Goal: Task Accomplishment & Management: Manage account settings

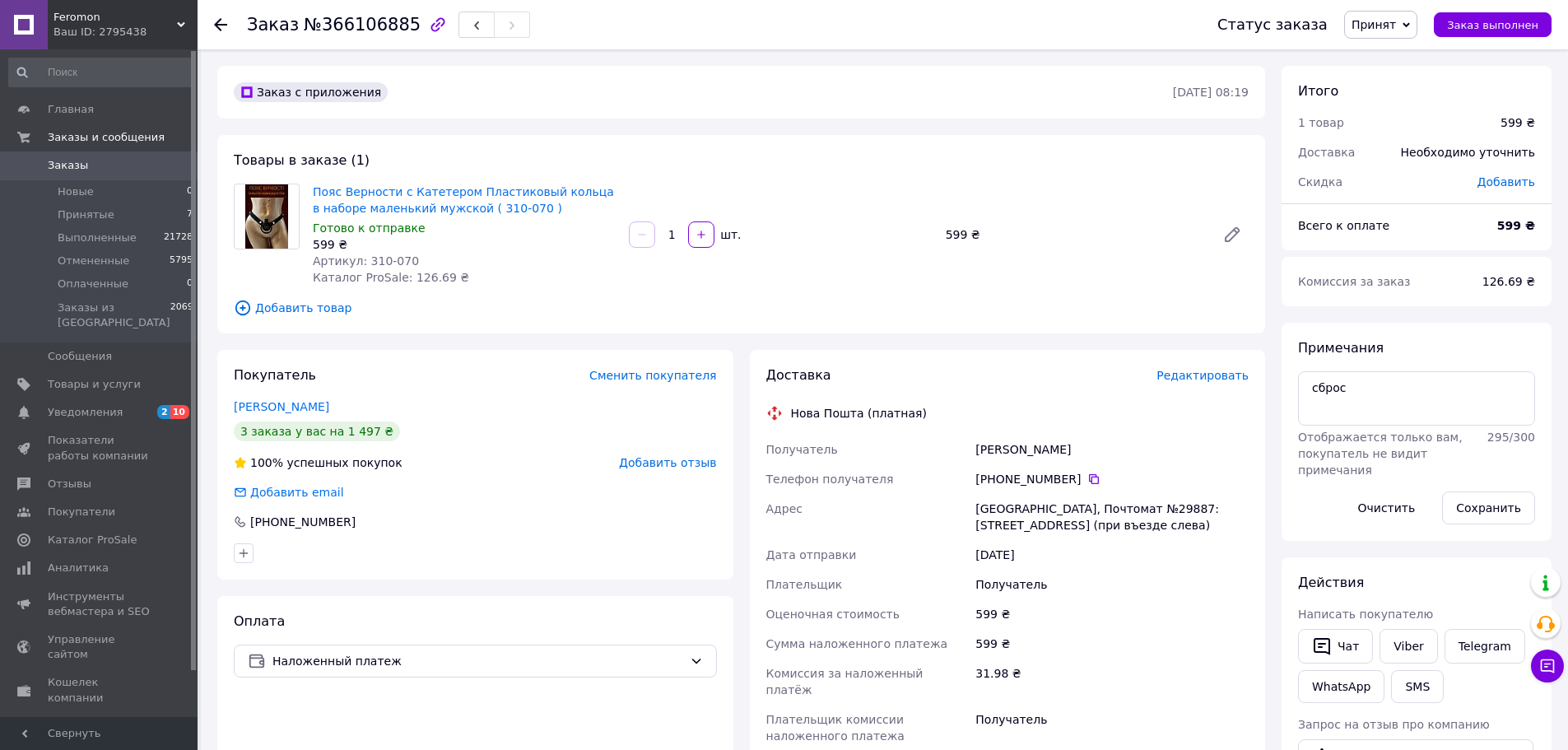
click at [1519, 323] on div "Примечания сброс Отображается только вам, покупатель не видит примечания 295 / …" at bounding box center [1417, 432] width 270 height 218
click at [100, 214] on span "Принятые" at bounding box center [86, 215] width 57 height 15
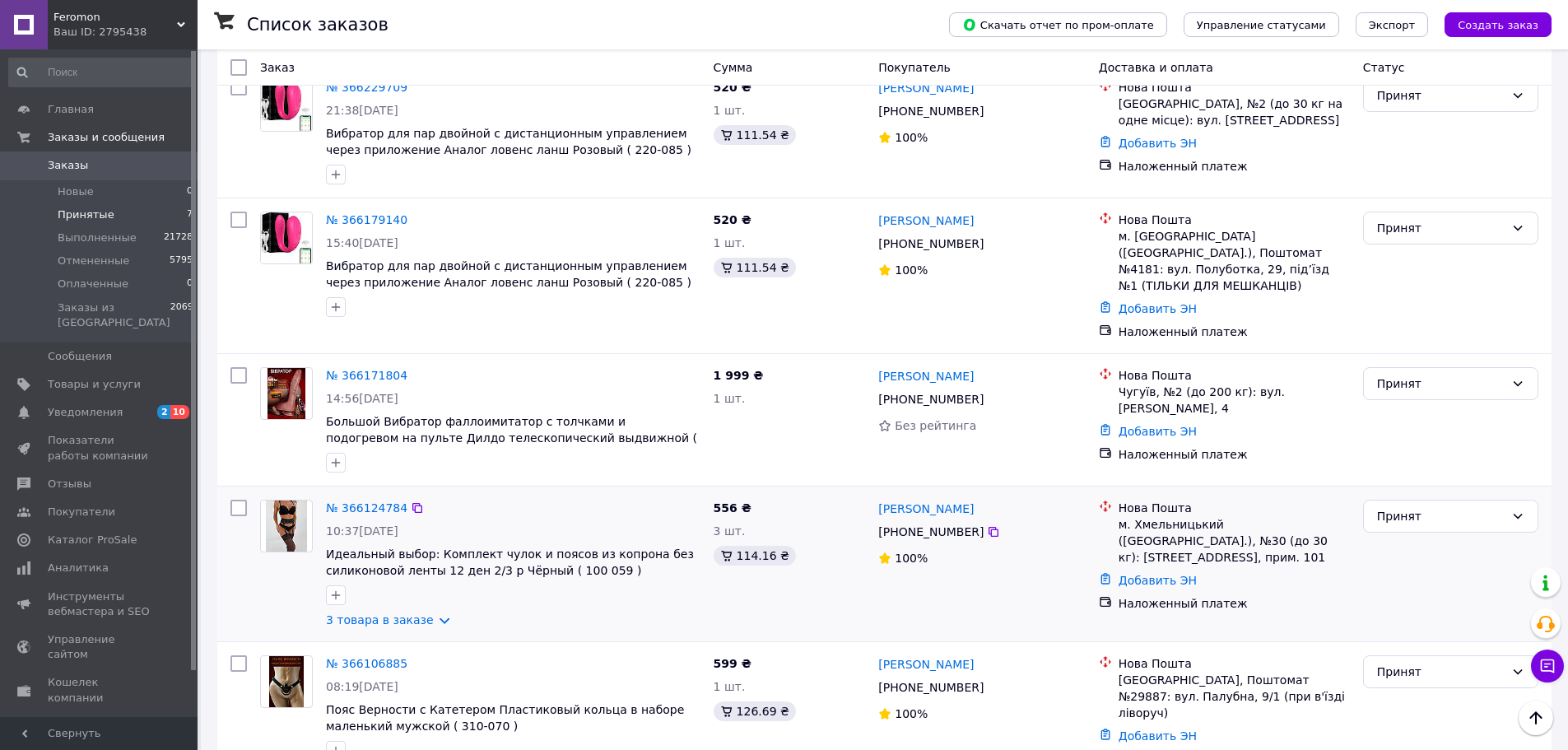
scroll to position [578, 0]
click at [352, 500] on link "№ 366124784" at bounding box center [367, 506] width 82 height 13
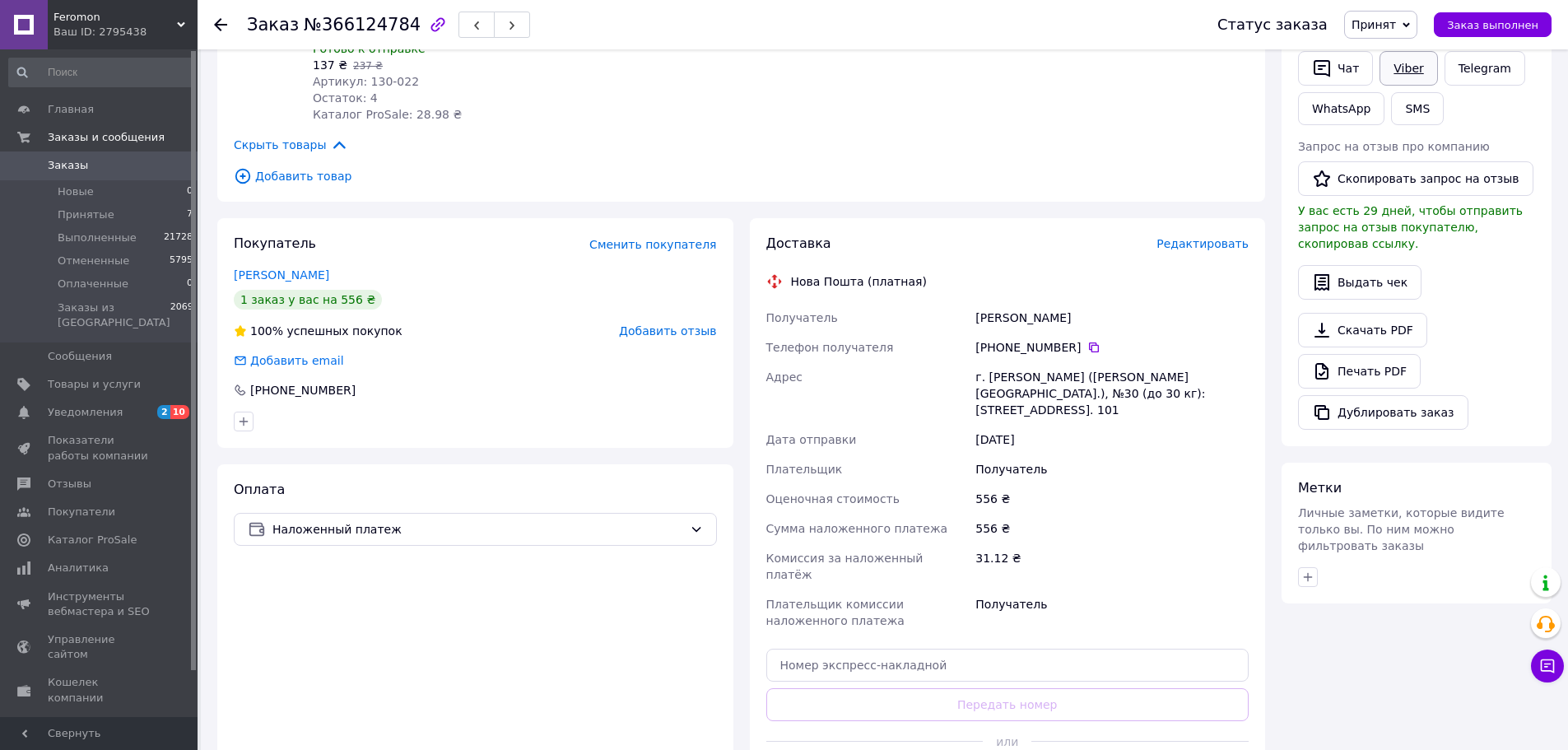
scroll to position [496, 0]
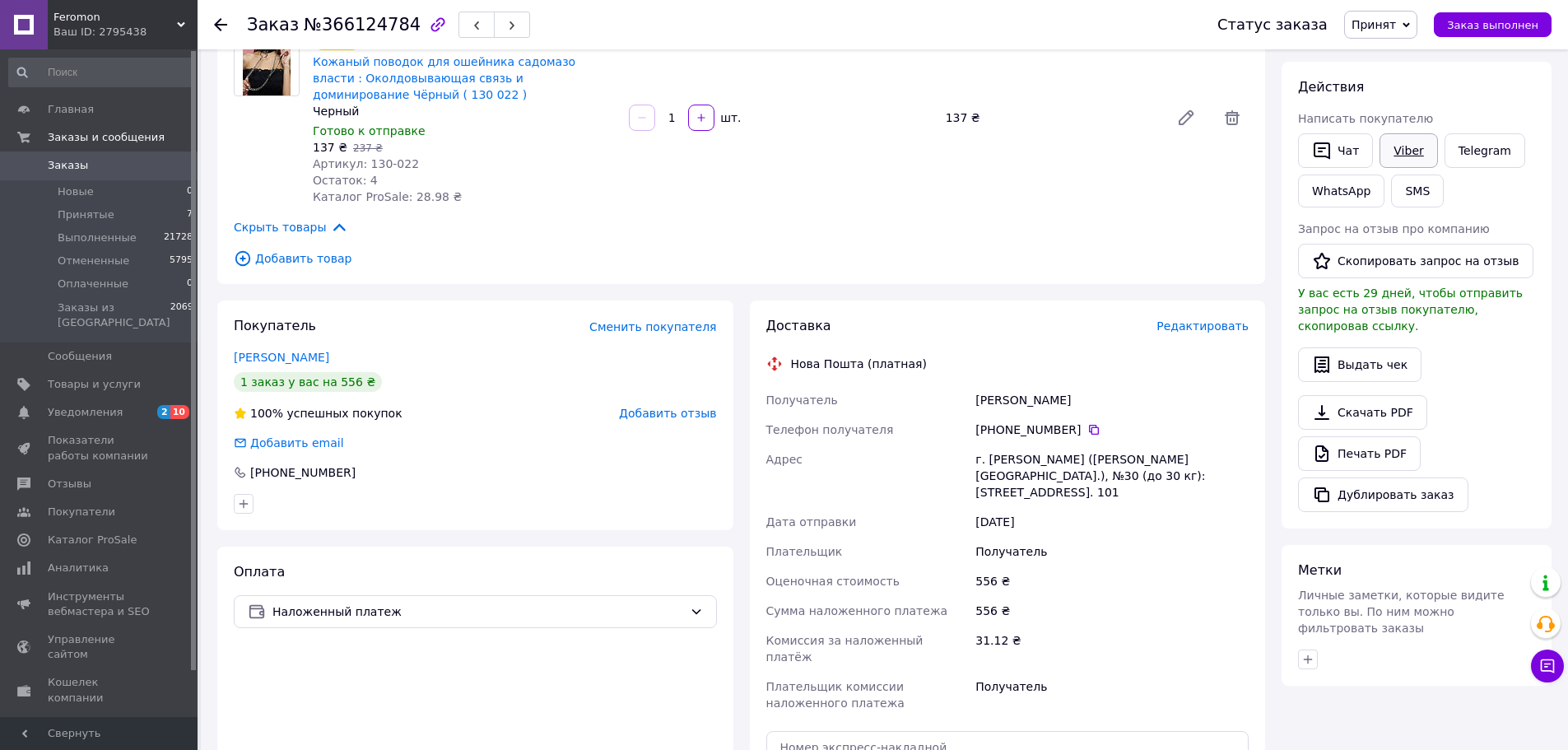
click at [1404, 159] on link "Viber" at bounding box center [1408, 150] width 58 height 34
click at [1472, 396] on div "Скачать PDF   Печать PDF   Дублировать заказ" at bounding box center [1416, 454] width 237 height 117
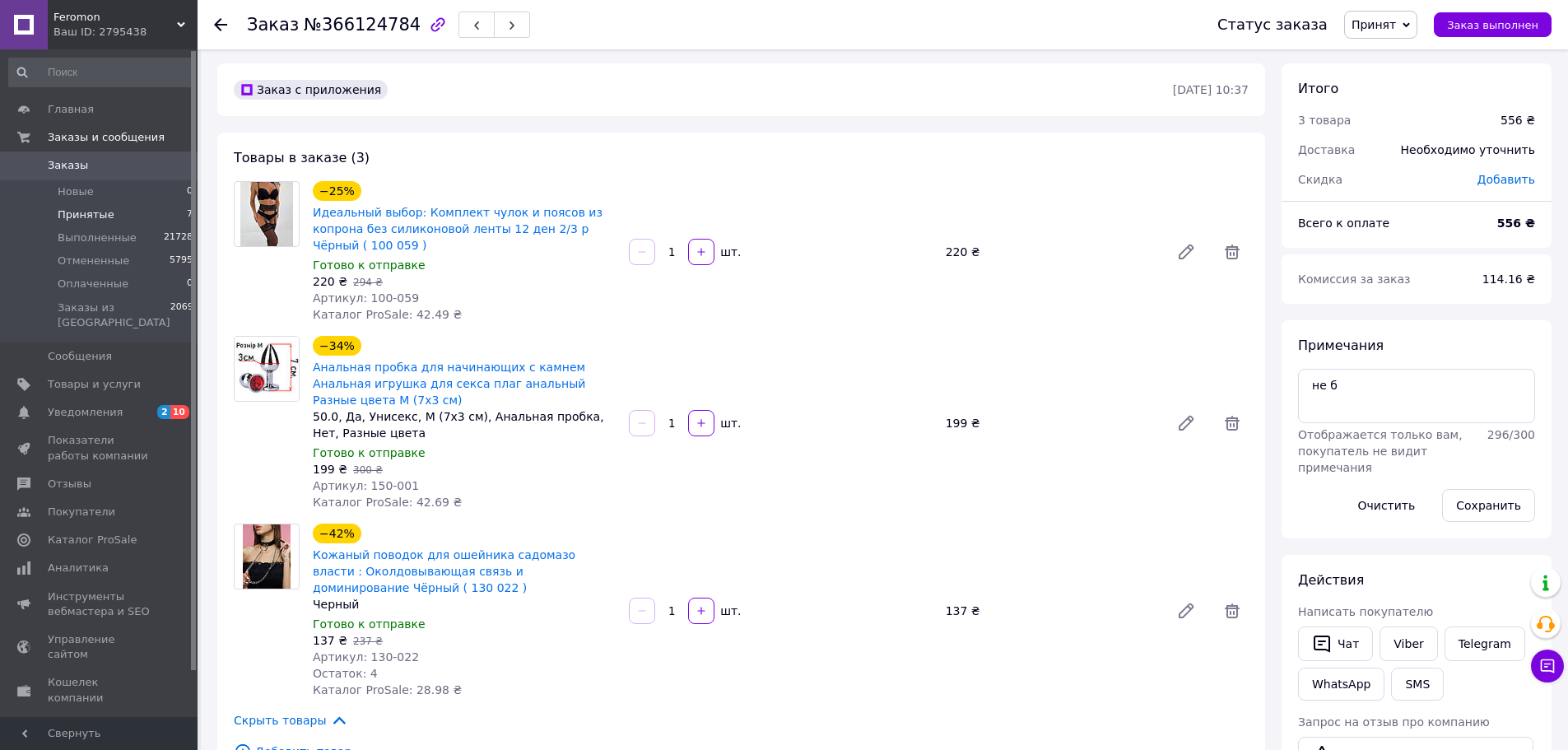
scroll to position [2, 0]
click at [87, 226] on li "Выполненные 21728" at bounding box center [101, 238] width 203 height 23
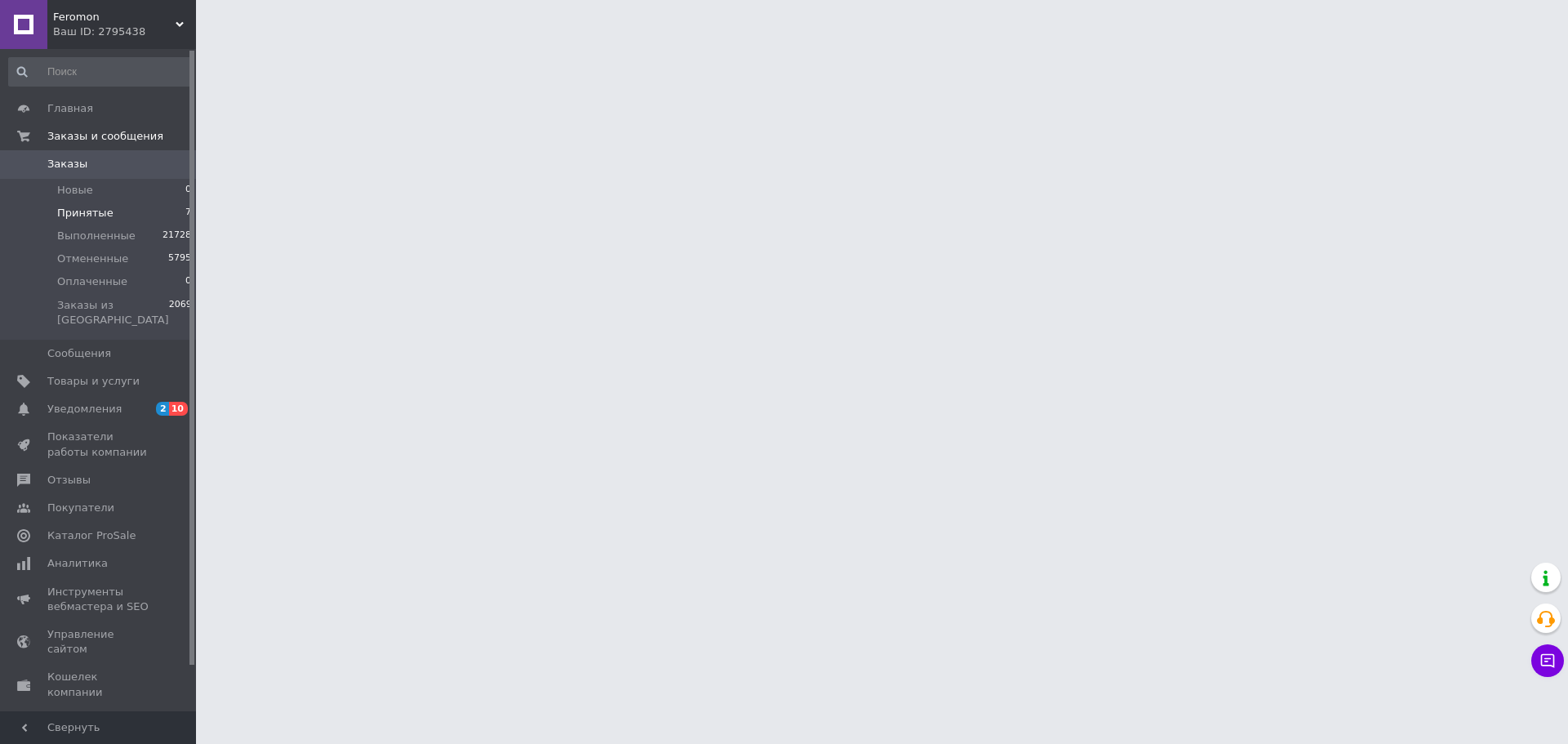
click at [86, 221] on li "Принятые 7" at bounding box center [100, 213] width 201 height 23
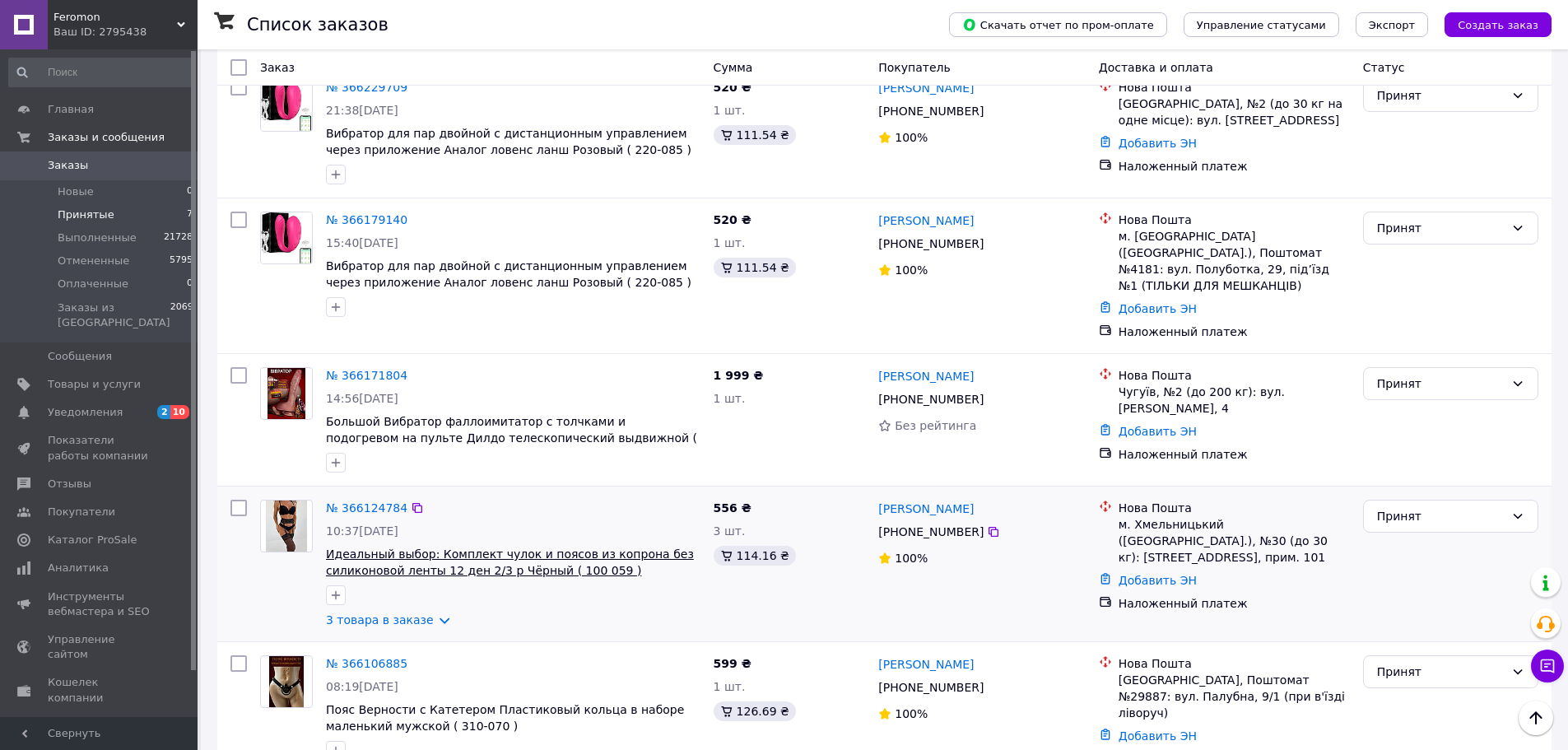
scroll to position [578, 0]
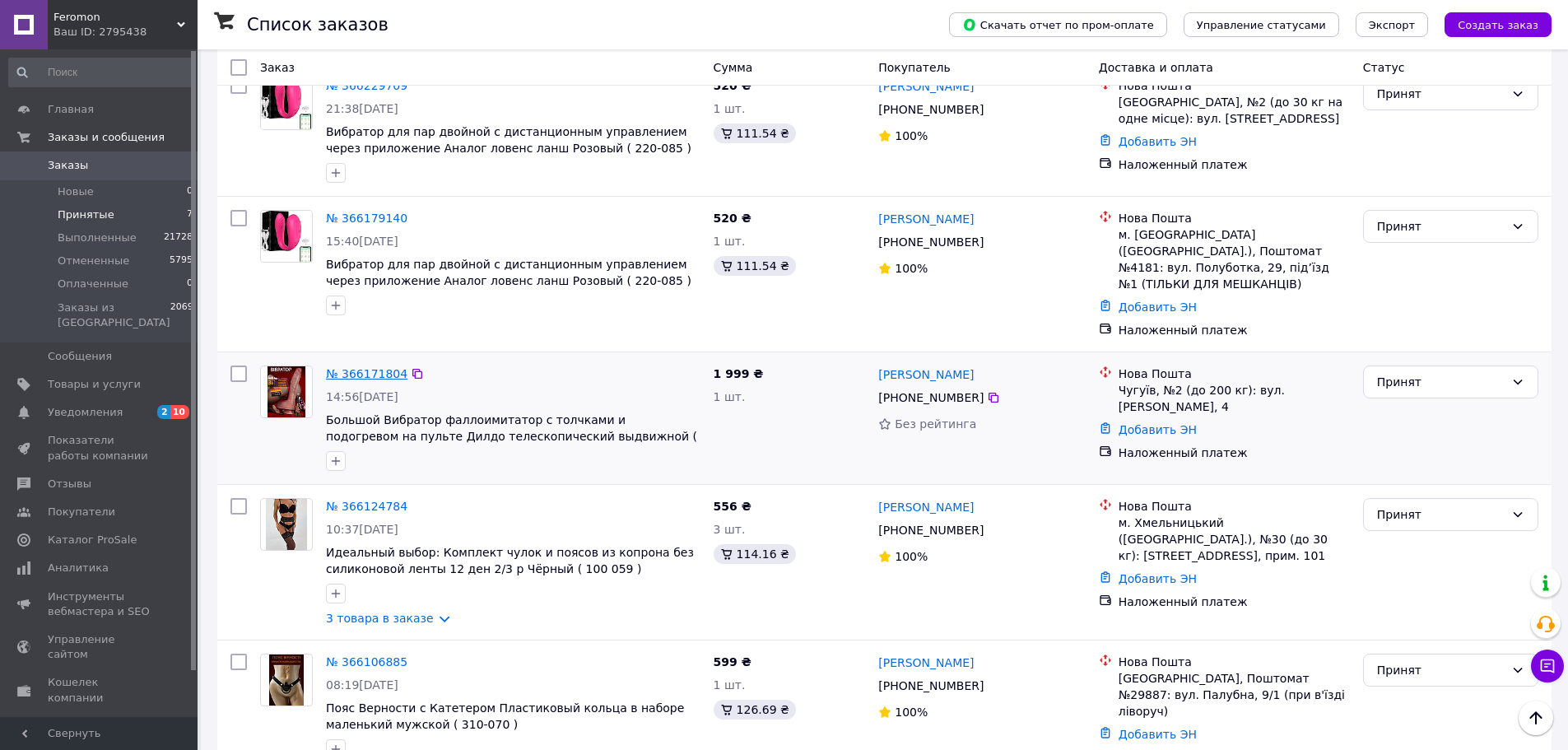
click at [353, 368] on link "№ 366171804" at bounding box center [367, 374] width 82 height 13
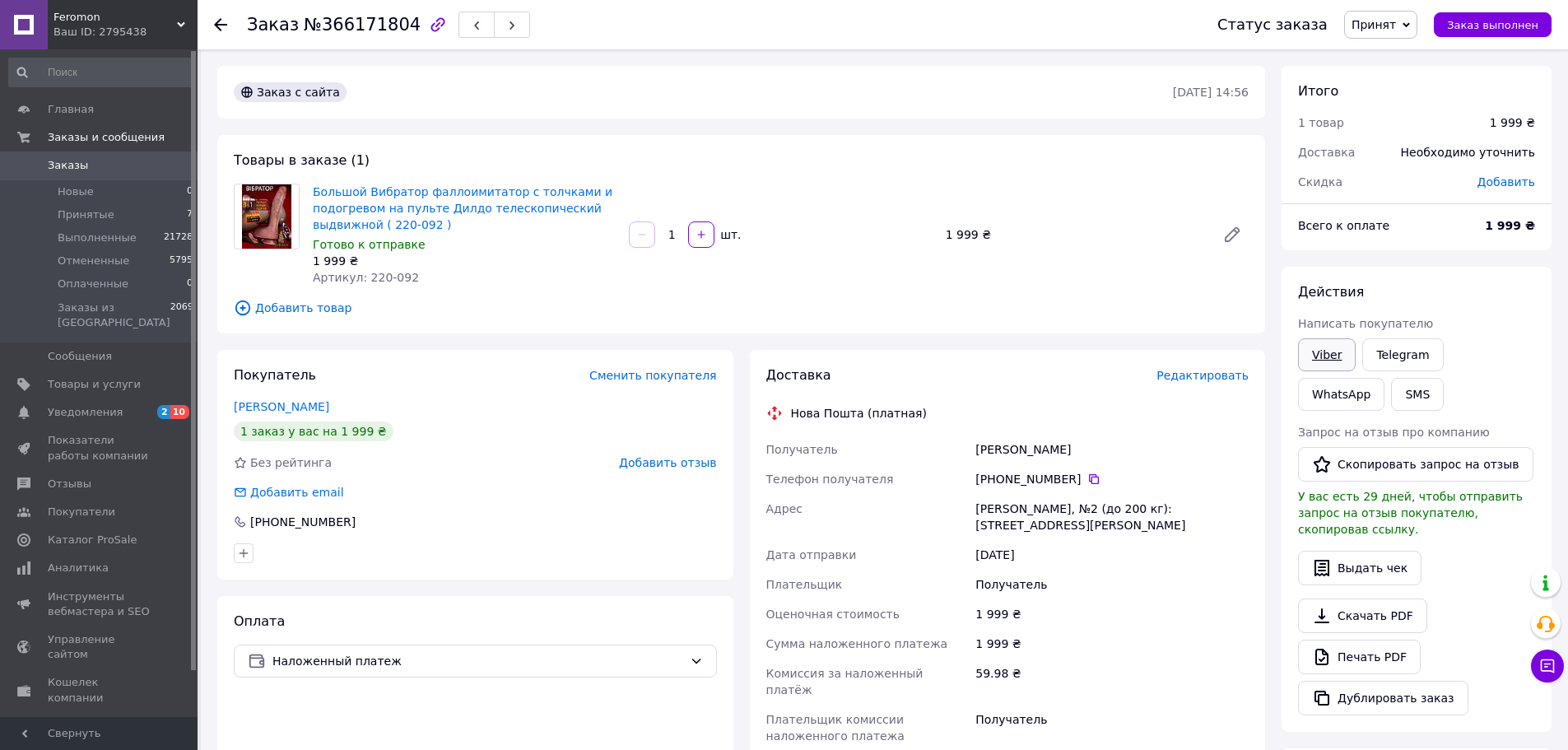
click at [1326, 354] on link "Viber" at bounding box center [1327, 355] width 58 height 33
click at [1531, 408] on div "Viber Telegram WhatsApp SMS" at bounding box center [1417, 375] width 244 height 79
drag, startPoint x: 1069, startPoint y: 478, endPoint x: 971, endPoint y: 454, distance: 100.9
click at [973, 454] on div "Получатель Бойко Олександр Телефон получателя +380 50 969 74 06   Адрес Чугуев,…" at bounding box center [1008, 593] width 490 height 317
copy div "Бойко Олександр Телефон получателя +380 50 969 74 06"
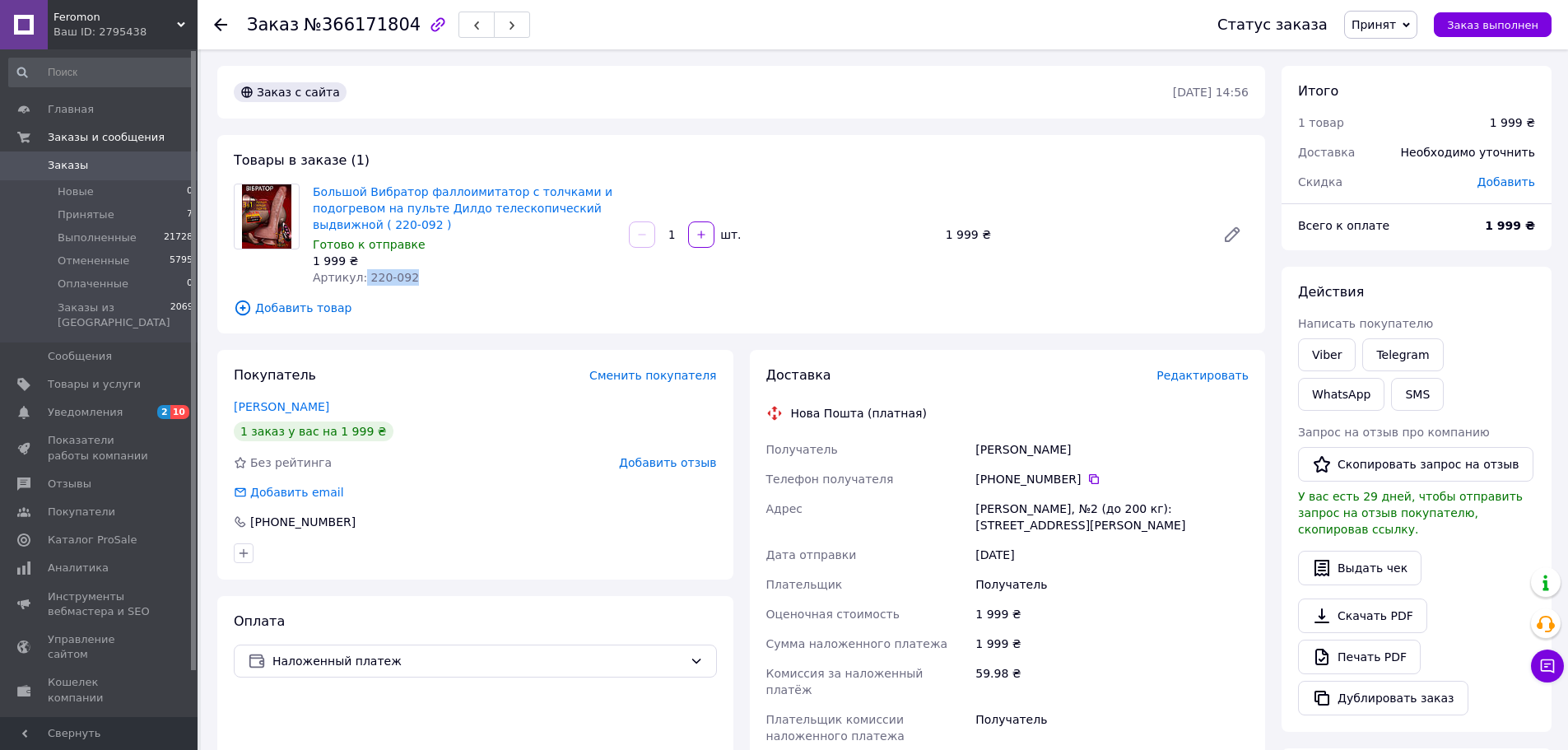
drag, startPoint x: 410, startPoint y: 275, endPoint x: 355, endPoint y: 282, distance: 55.4
click at [356, 282] on div "Артикул: 220-092" at bounding box center [464, 277] width 303 height 17
copy span ": 220-092"
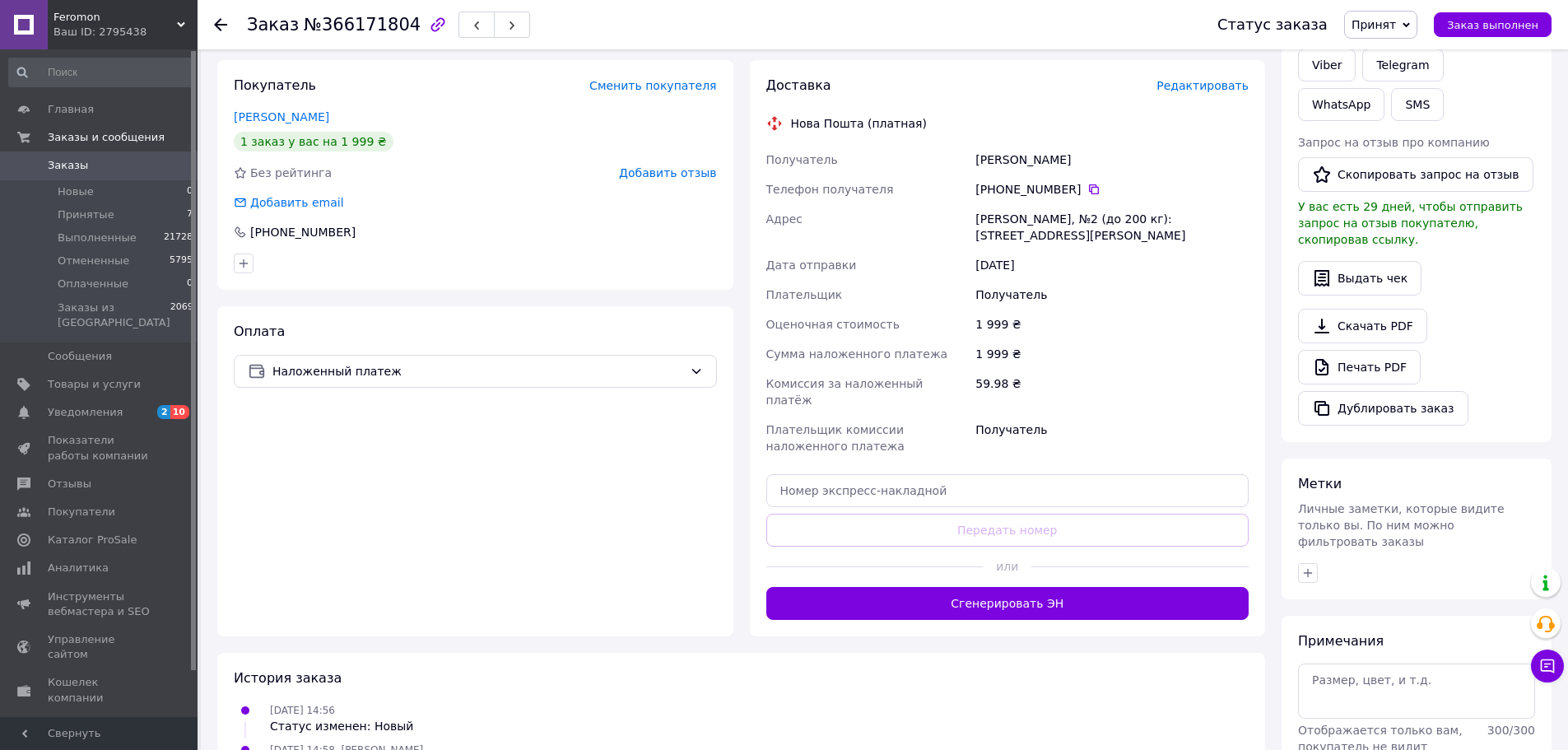
scroll to position [330, 0]
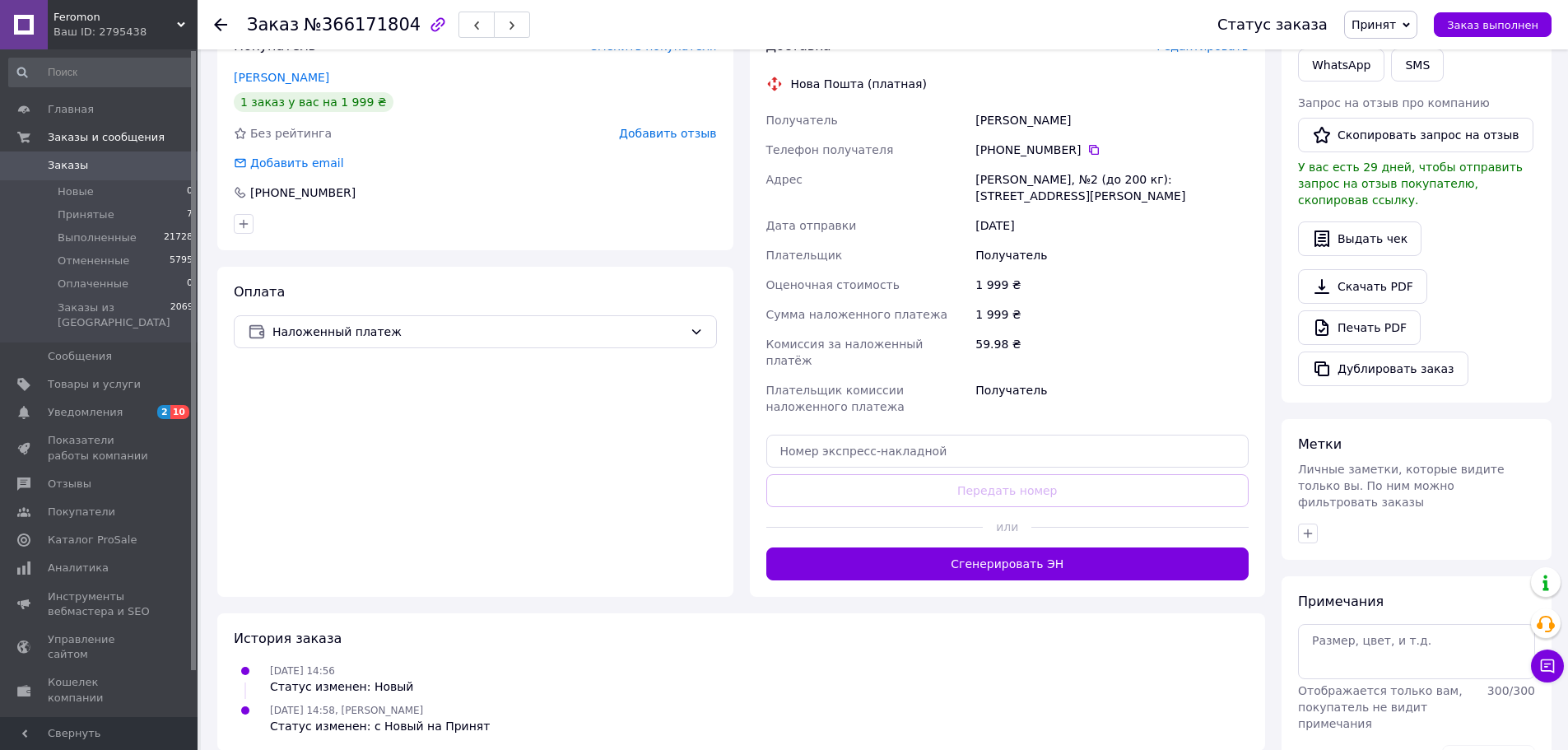
click at [1049, 510] on div at bounding box center [1140, 527] width 217 height 40
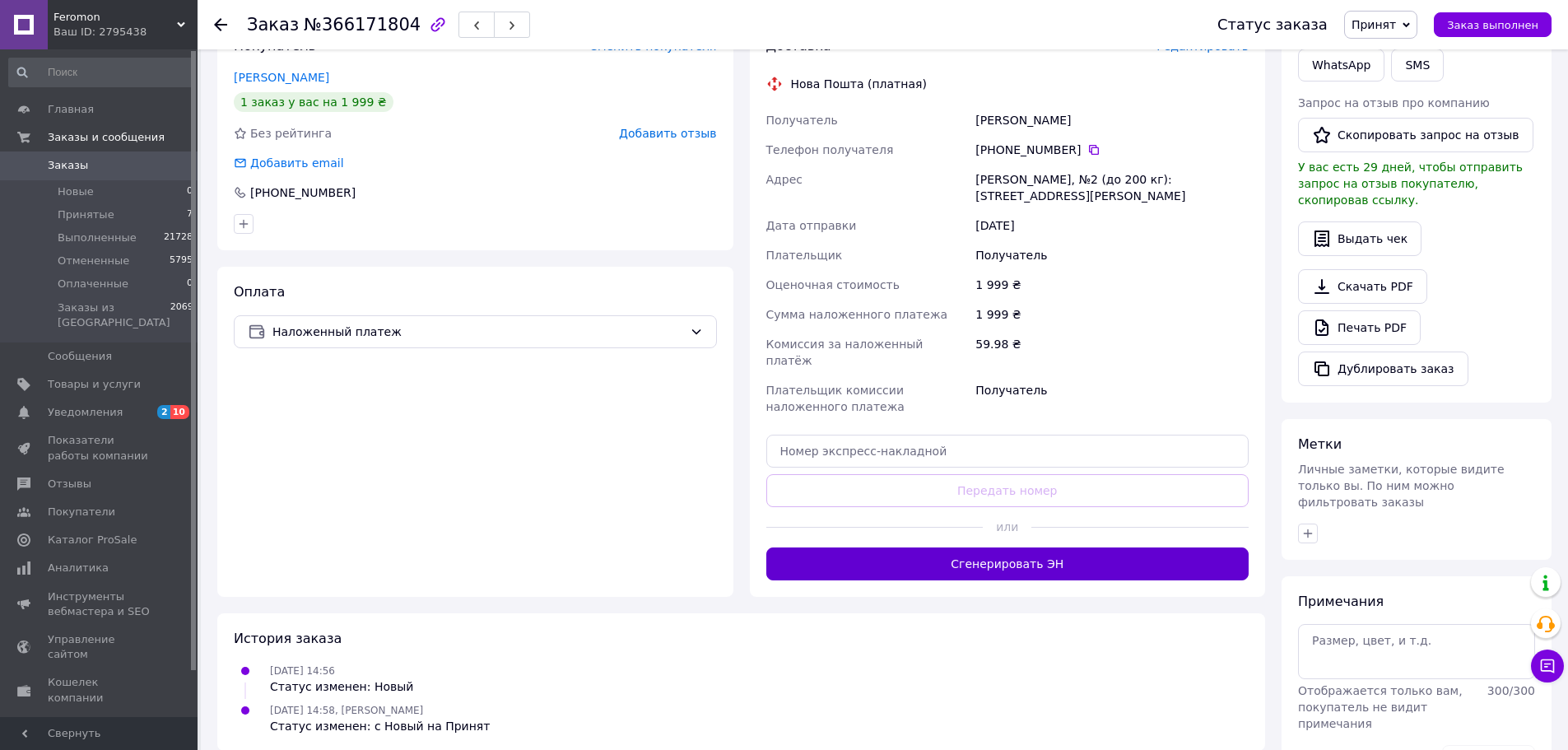
click at [1035, 547] on button "Сгенерировать ЭН" at bounding box center [1008, 564] width 483 height 33
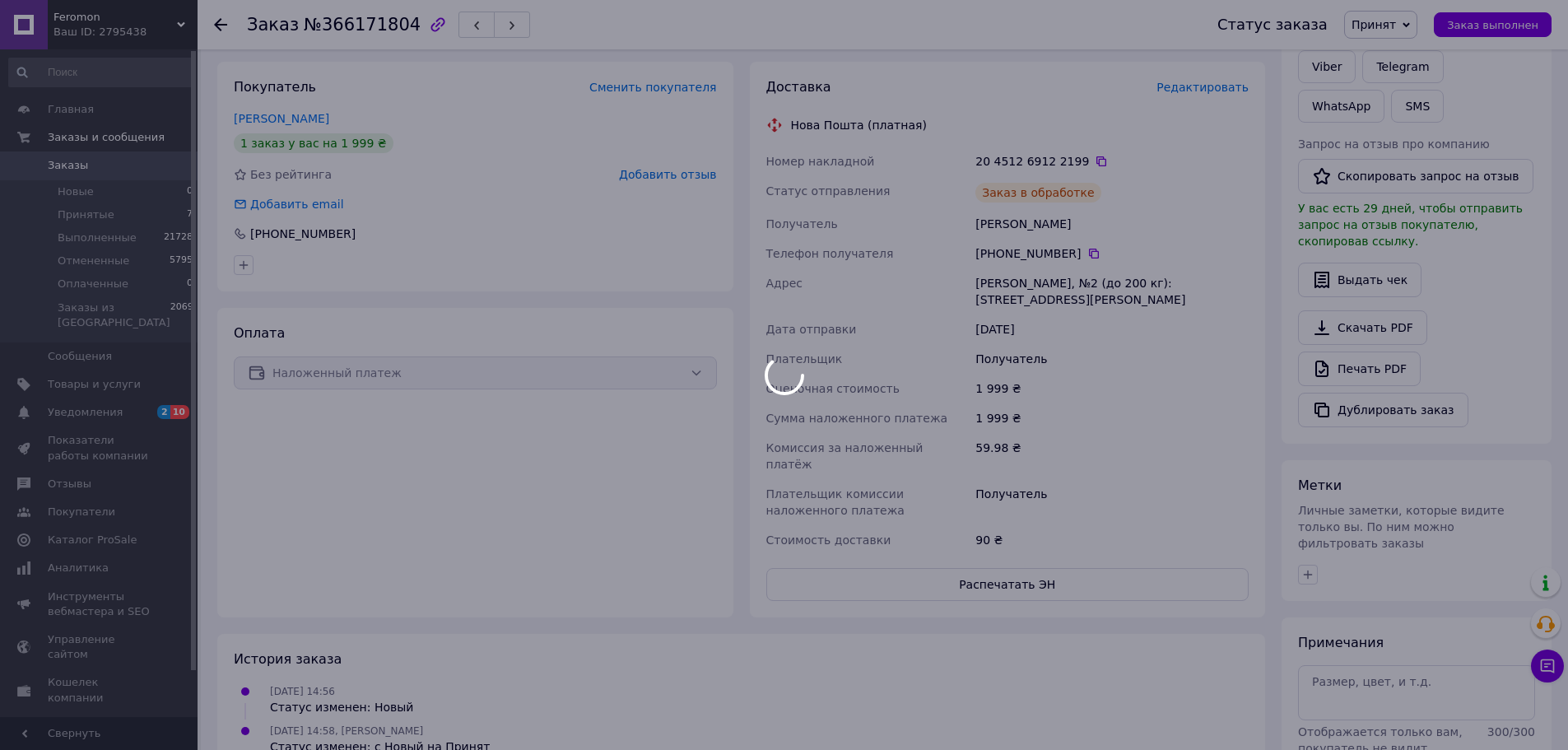
scroll to position [247, 0]
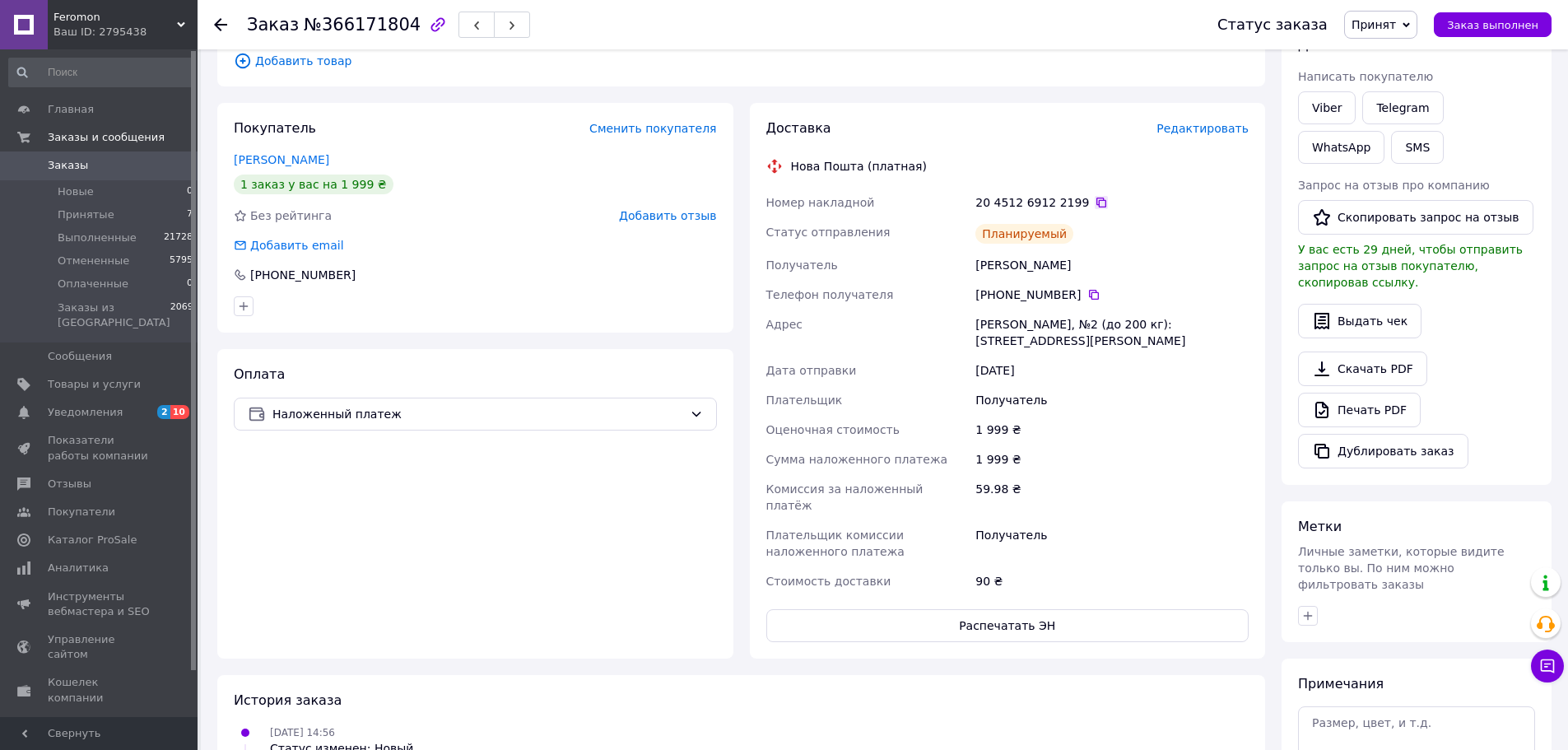
click at [1095, 199] on icon at bounding box center [1101, 202] width 13 height 13
click at [1484, 26] on span "Заказ выполнен" at bounding box center [1493, 25] width 91 height 12
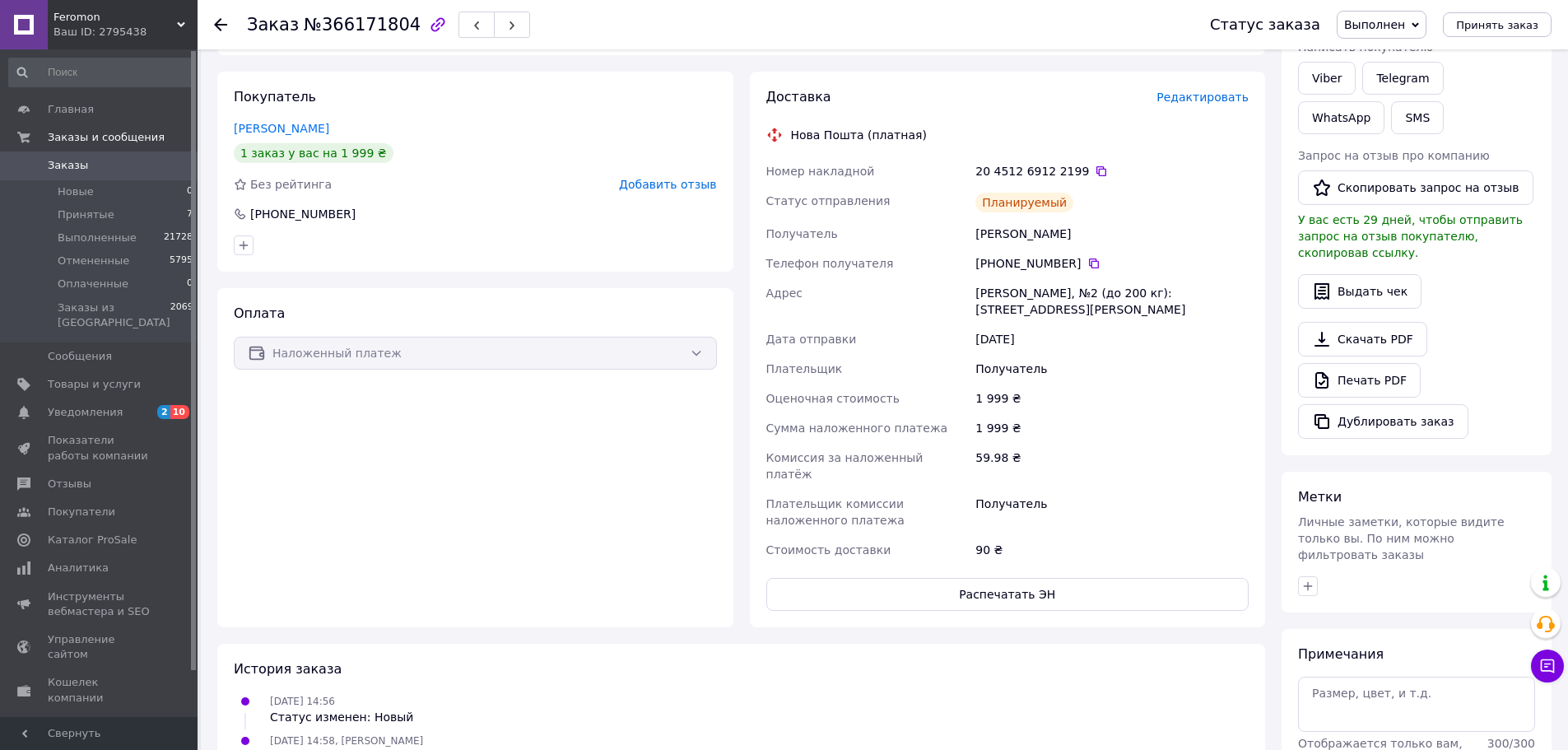
click at [1512, 378] on div "Печать PDF" at bounding box center [1416, 380] width 237 height 34
click at [109, 211] on li "Принятые 7" at bounding box center [101, 215] width 203 height 23
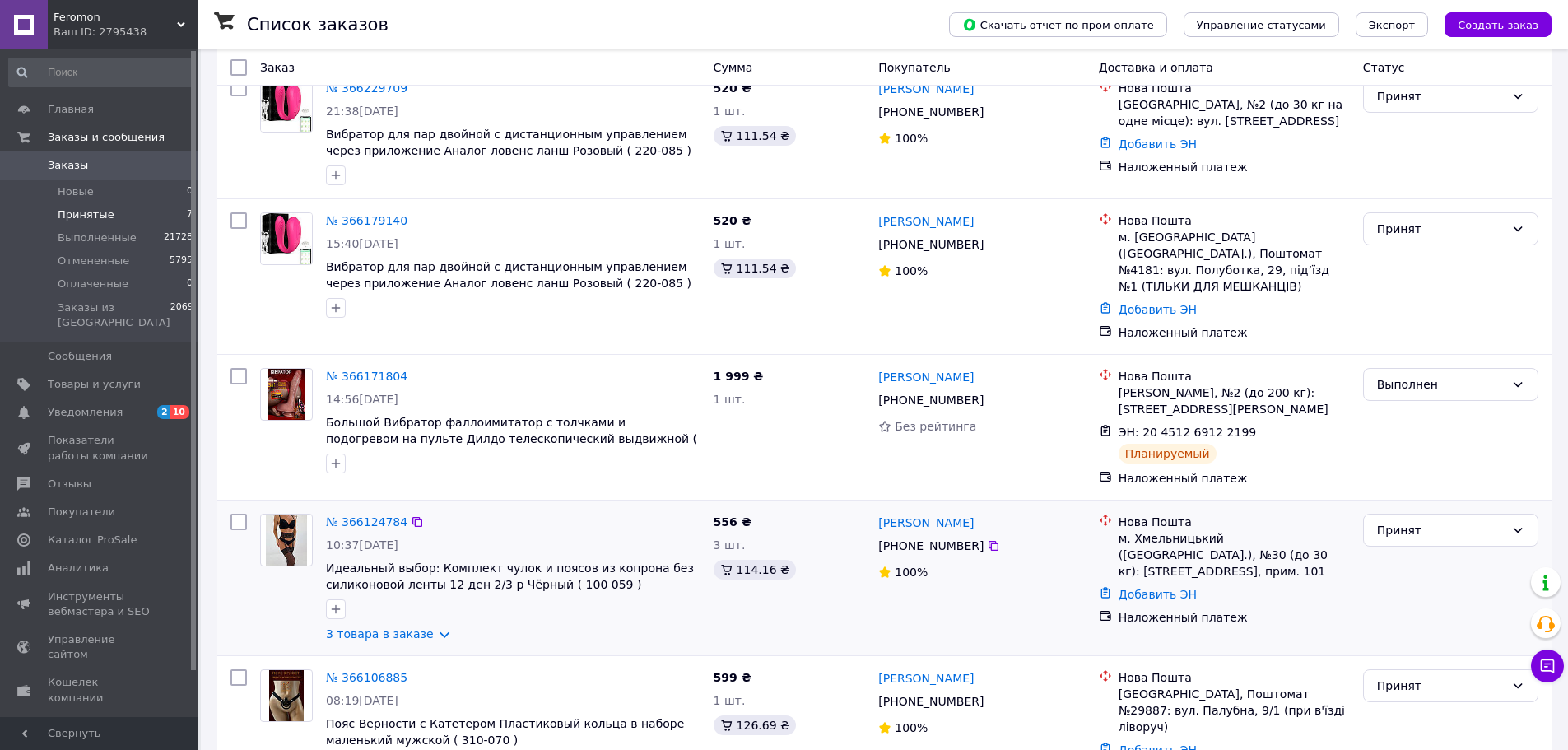
scroll to position [473, 0]
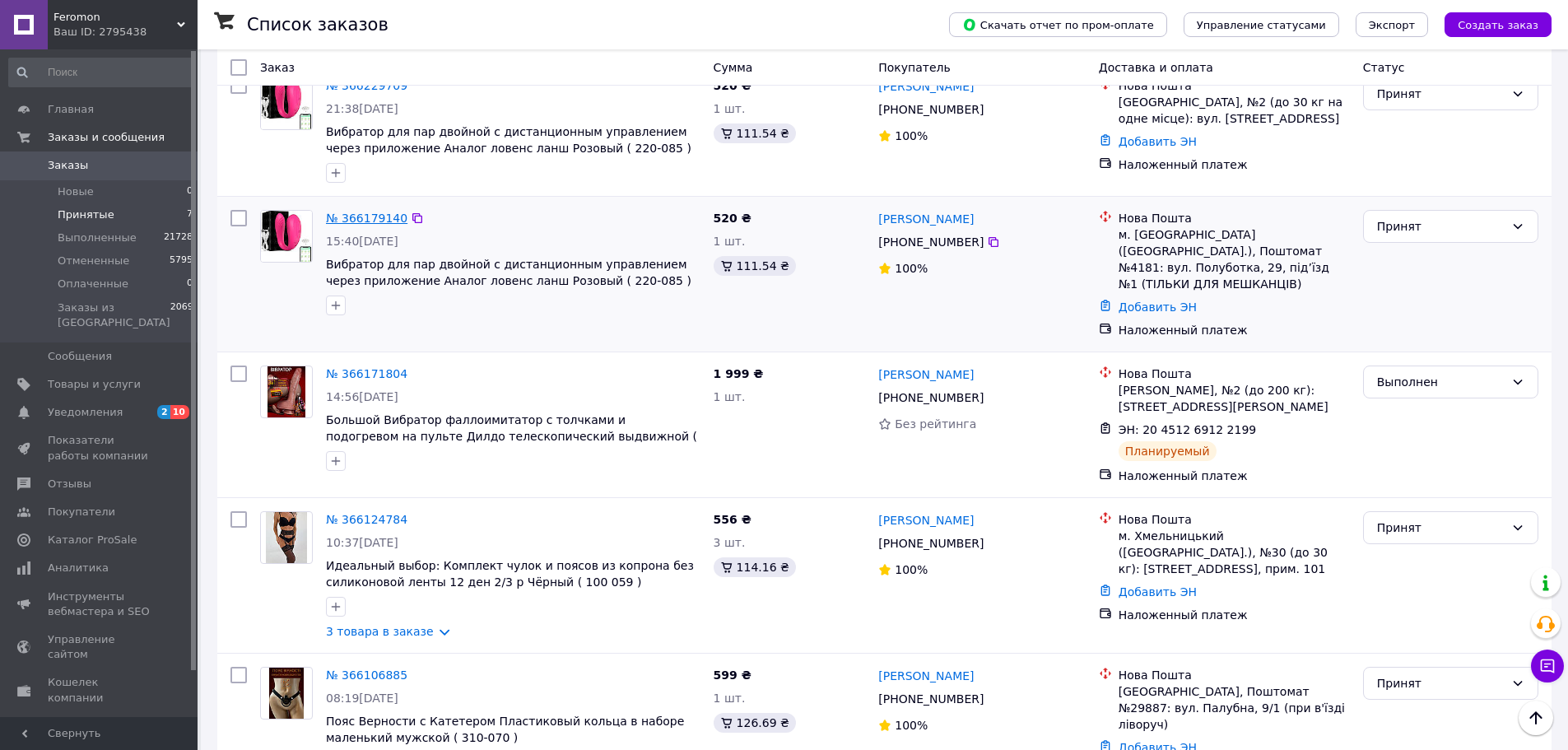
click at [357, 211] on link "№ 366179140" at bounding box center [367, 218] width 82 height 13
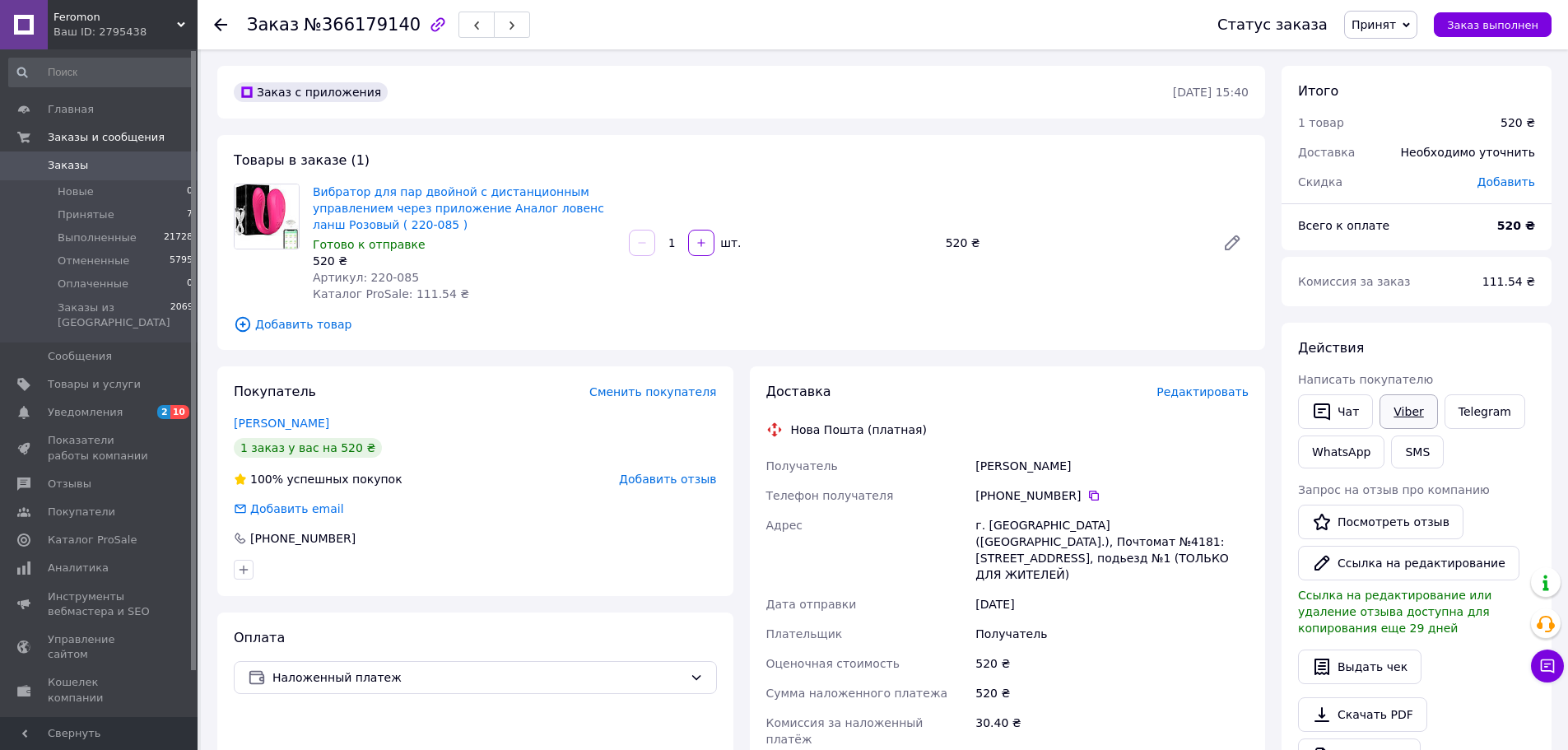
click at [1398, 414] on link "Viber" at bounding box center [1408, 411] width 58 height 34
drag, startPoint x: 1473, startPoint y: 357, endPoint x: 1463, endPoint y: 362, distance: 11.2
click at [1473, 357] on div "Действия" at bounding box center [1416, 349] width 237 height 19
click at [1491, 412] on link "Telegram" at bounding box center [1486, 411] width 81 height 34
drag, startPoint x: 1440, startPoint y: 350, endPoint x: 1416, endPoint y: 357, distance: 25.0
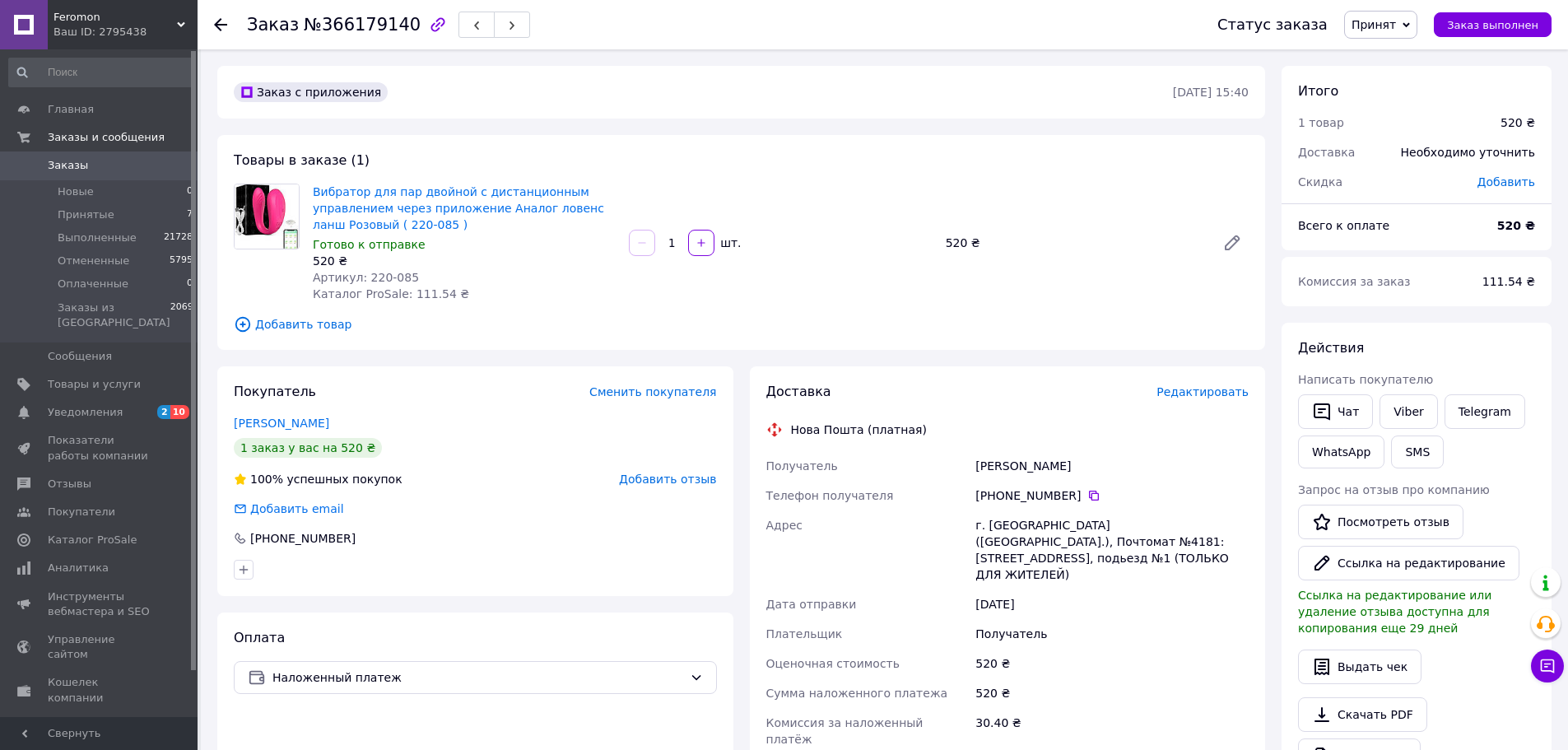
click at [1440, 350] on div "Действия" at bounding box center [1416, 349] width 237 height 19
click at [82, 206] on li "Принятые 7" at bounding box center [101, 215] width 203 height 23
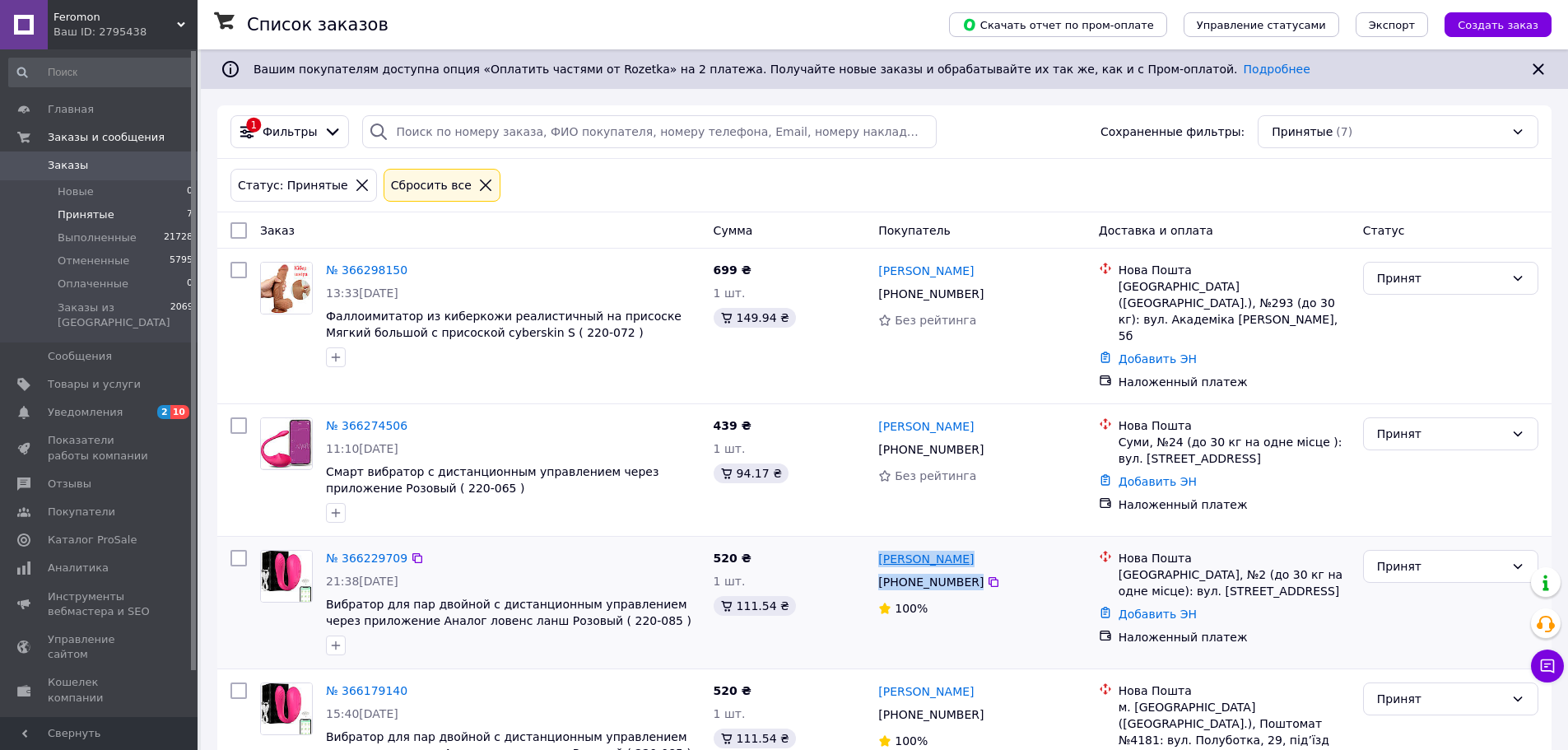
drag, startPoint x: 975, startPoint y: 558, endPoint x: 880, endPoint y: 544, distance: 96.0
click at [880, 544] on div "[PERSON_NAME] [PHONE_NUMBER]%" at bounding box center [981, 603] width 220 height 118
copy div "[PERSON_NAME] [PHONE_NUMBER]"
click at [377, 552] on link "№ 366229709" at bounding box center [367, 558] width 82 height 13
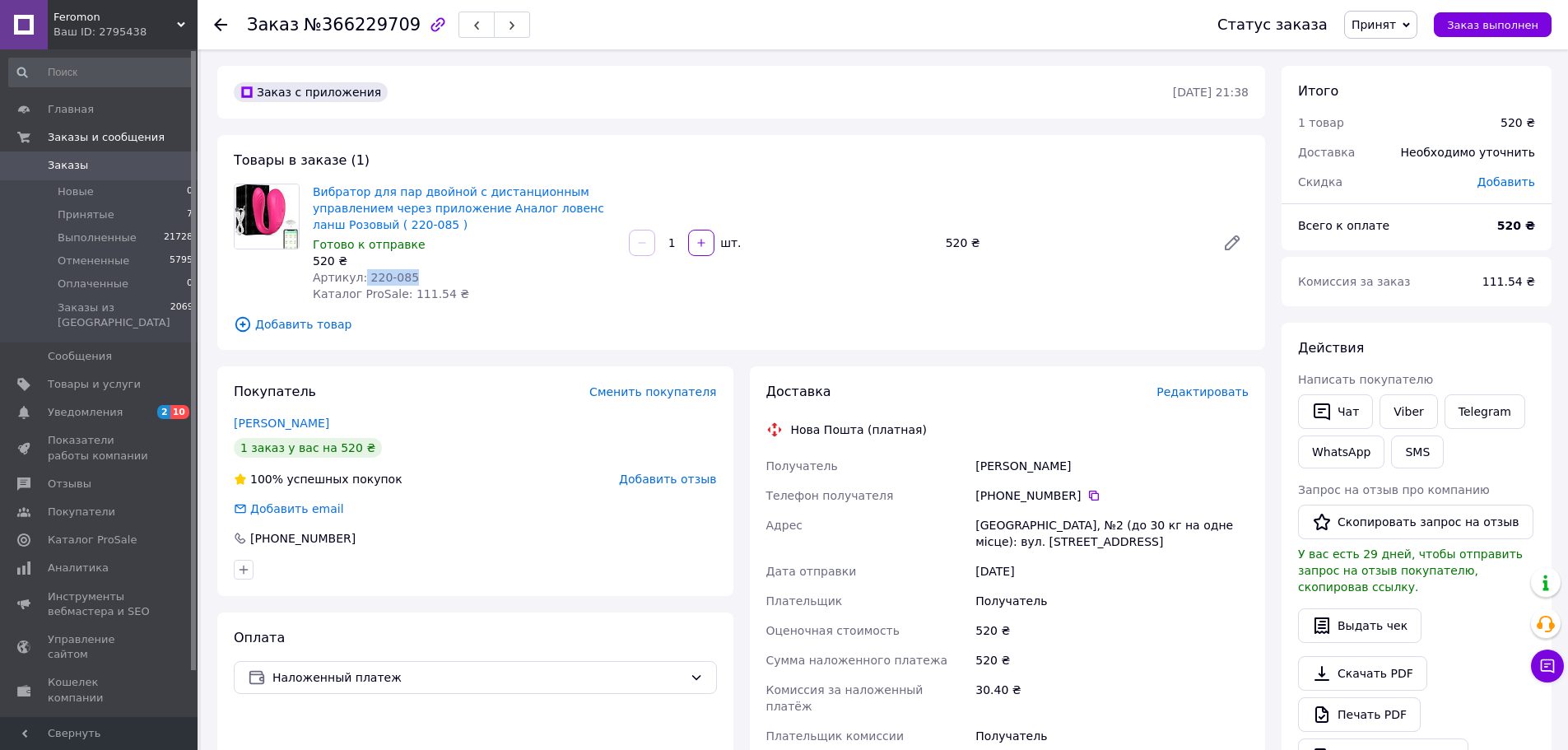
drag, startPoint x: 395, startPoint y: 280, endPoint x: 359, endPoint y: 280, distance: 36.0
click at [359, 280] on div "Артикул: 220-085" at bounding box center [464, 277] width 303 height 17
copy span "220-085"
click at [1504, 225] on div "520 ₴" at bounding box center [1516, 225] width 58 height 36
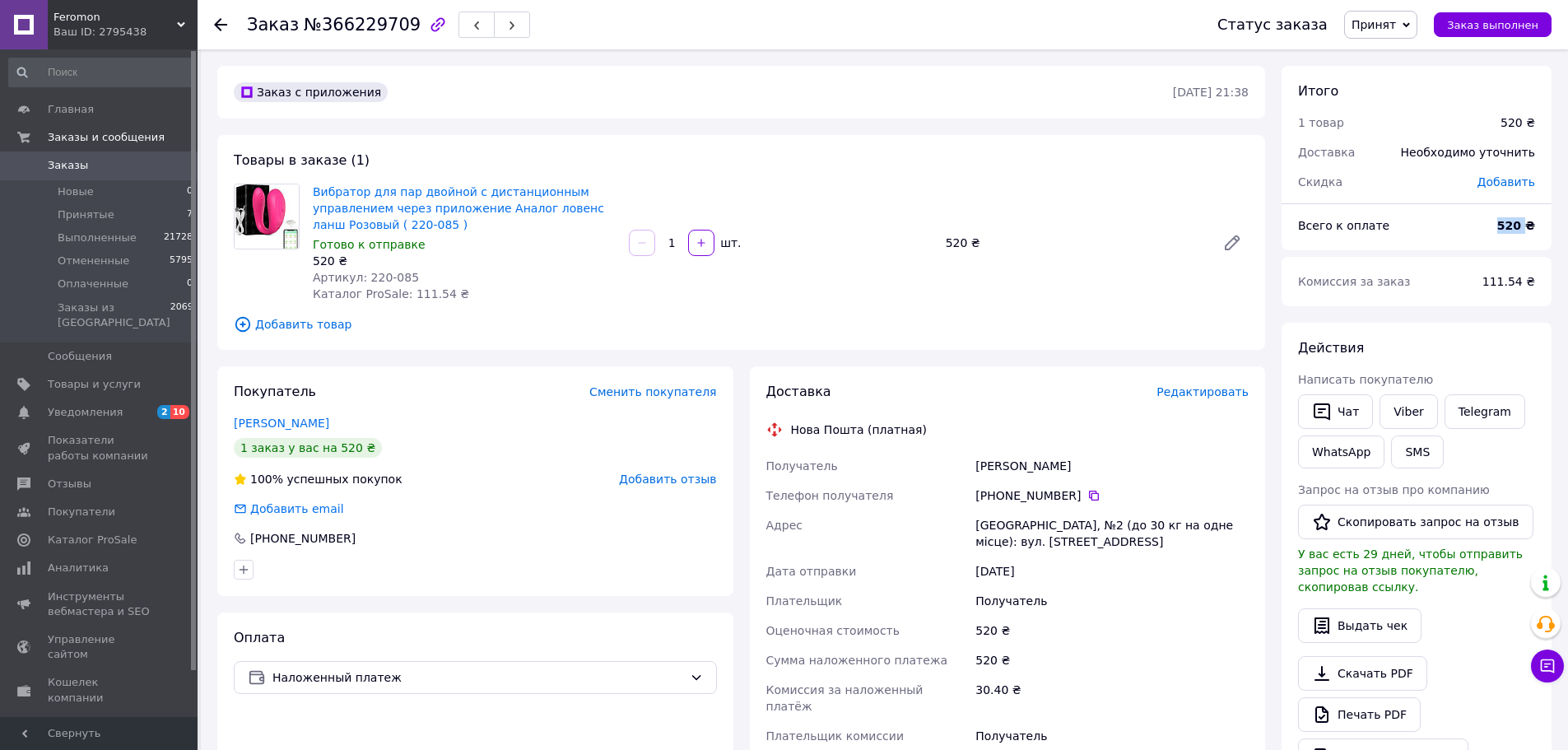
copy b "520"
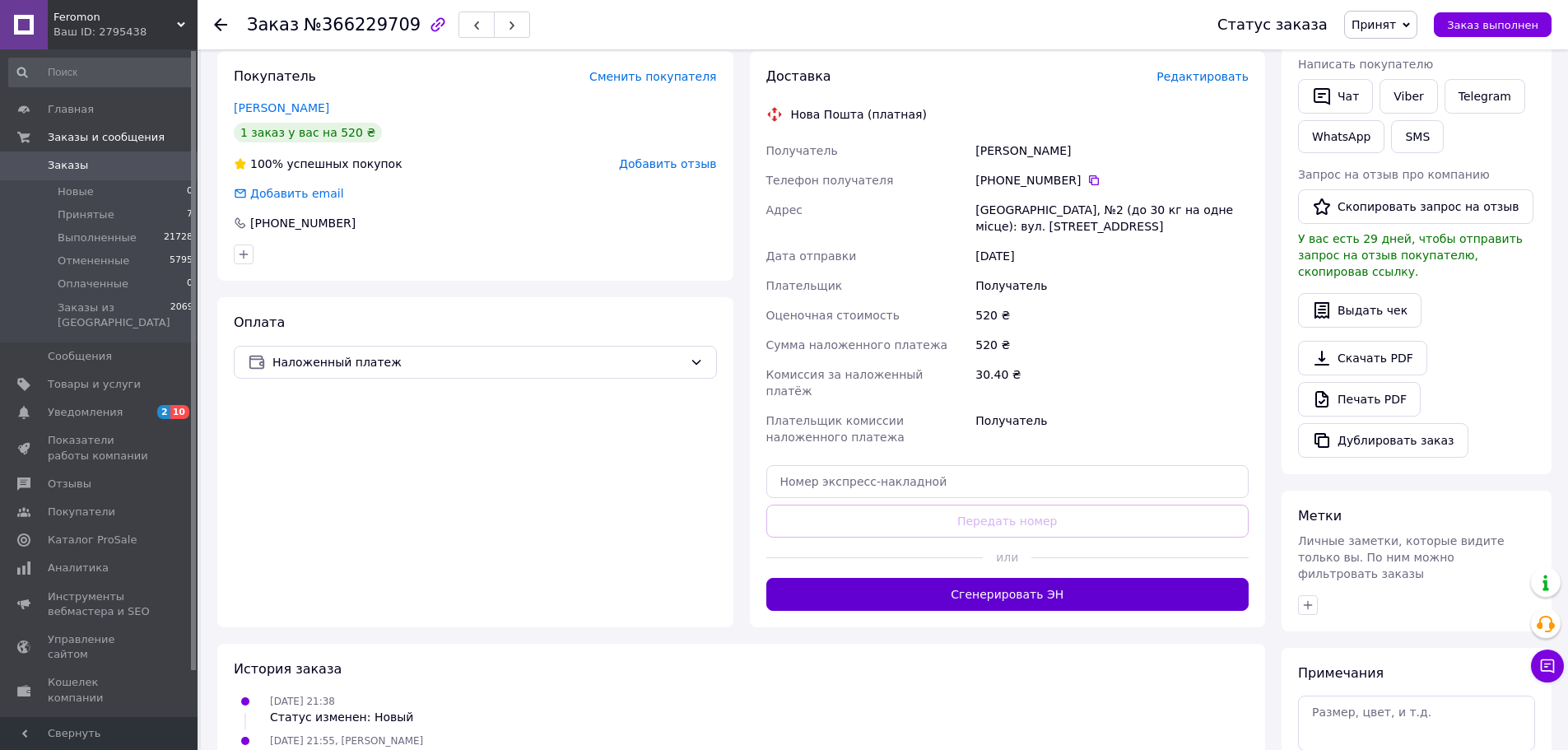
scroll to position [330, 0]
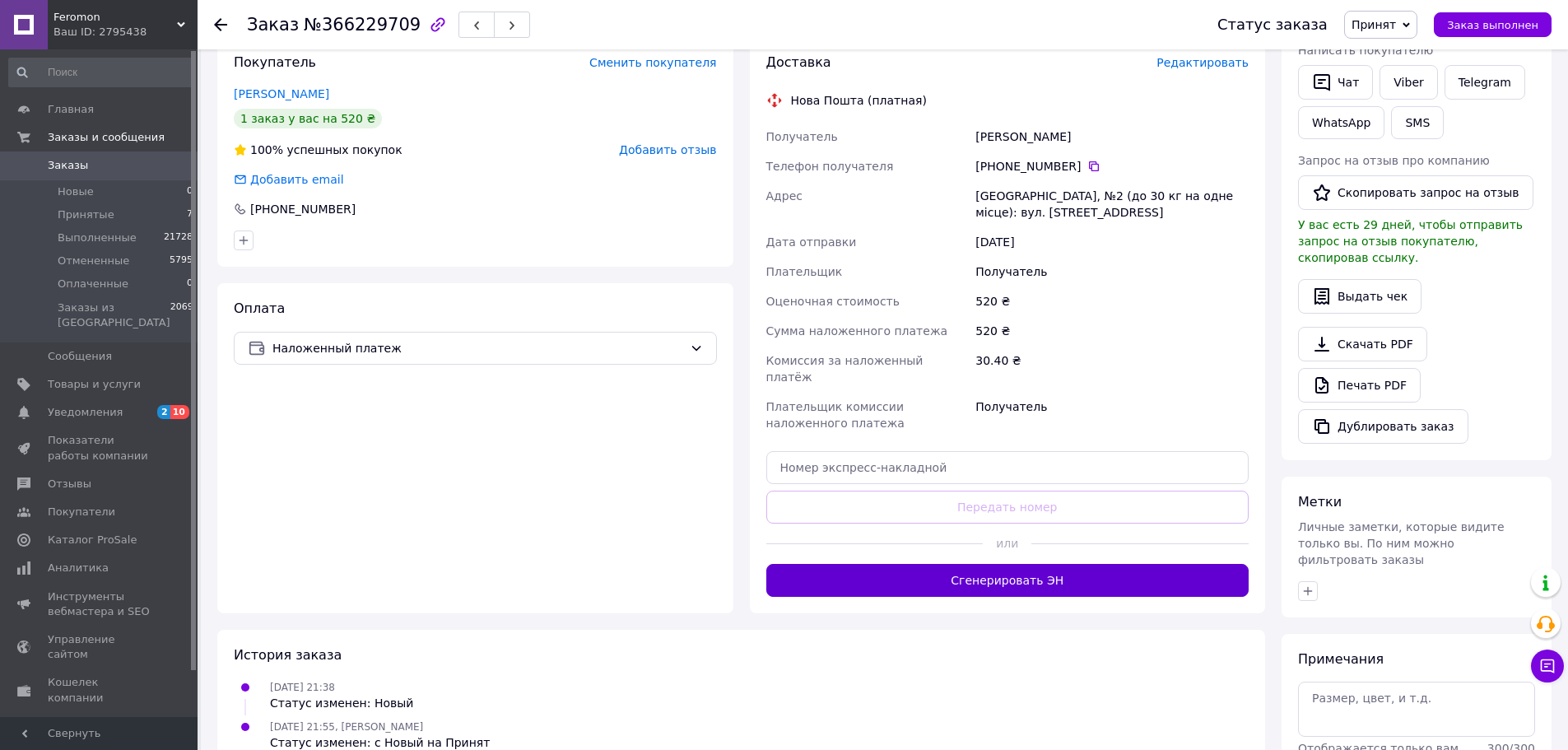
click at [1012, 564] on button "Сгенерировать ЭН" at bounding box center [1008, 581] width 483 height 33
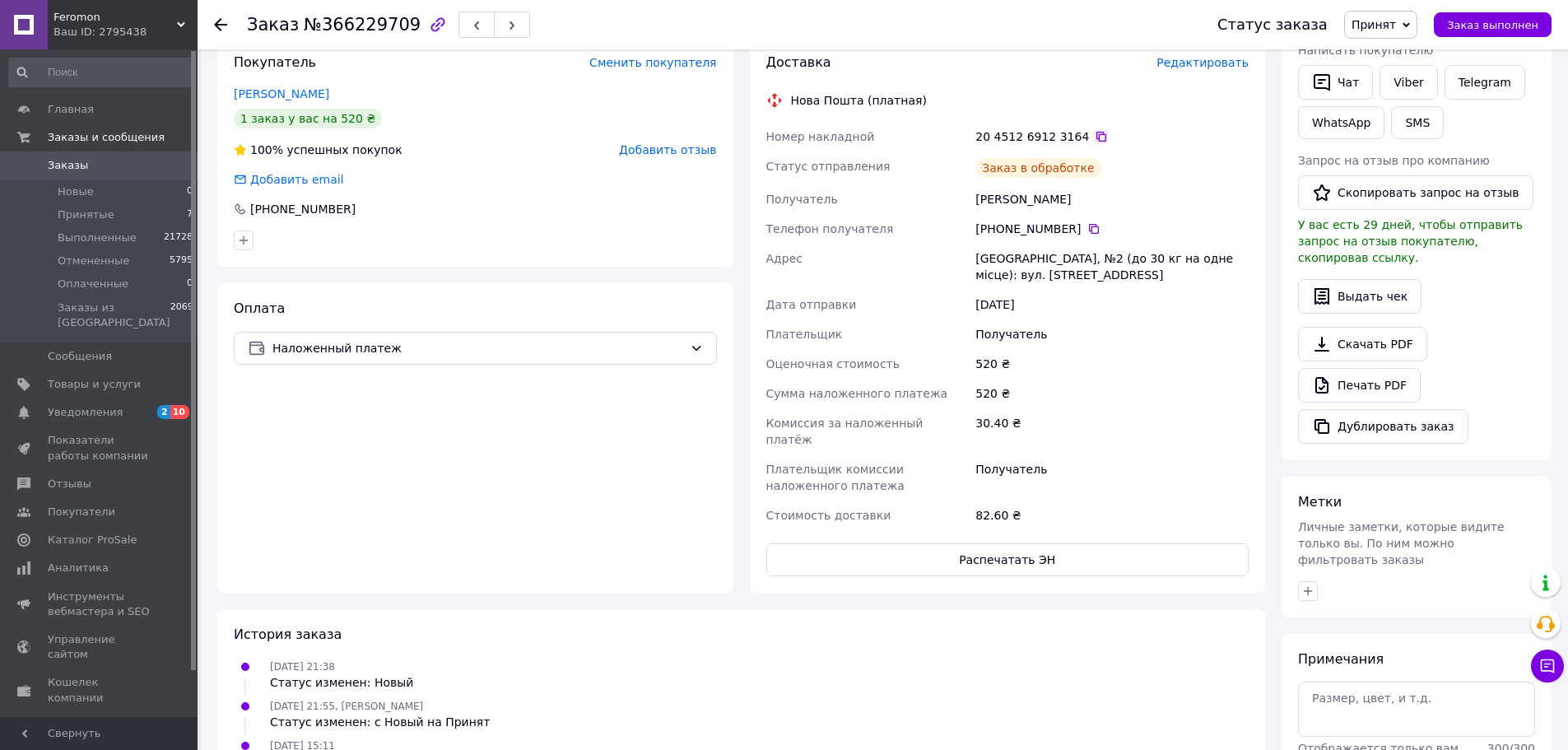
click at [1095, 135] on icon at bounding box center [1101, 136] width 13 height 13
click at [1486, 25] on span "Заказ выполнен" at bounding box center [1493, 25] width 91 height 12
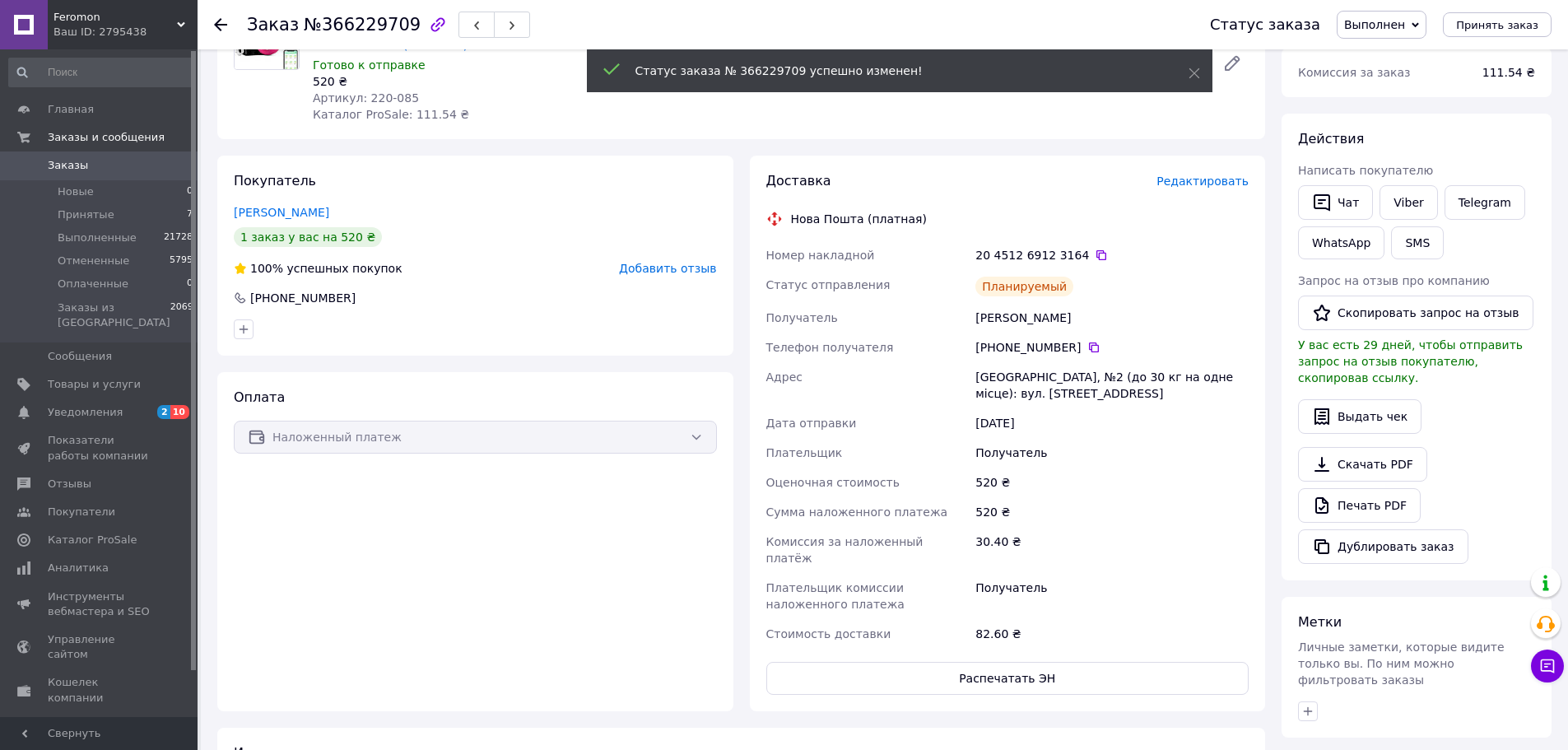
scroll to position [165, 0]
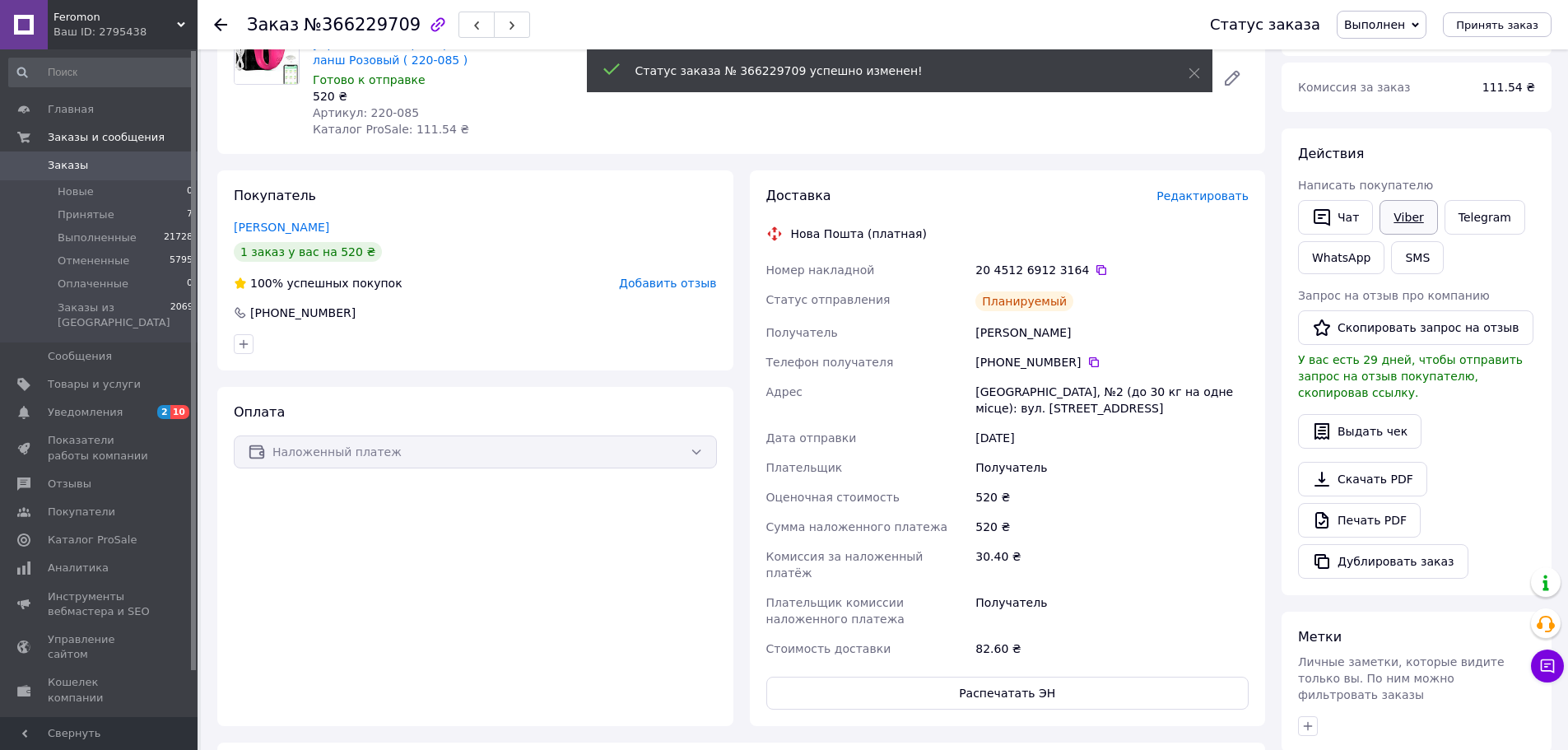
click at [1397, 212] on link "Viber" at bounding box center [1408, 217] width 58 height 34
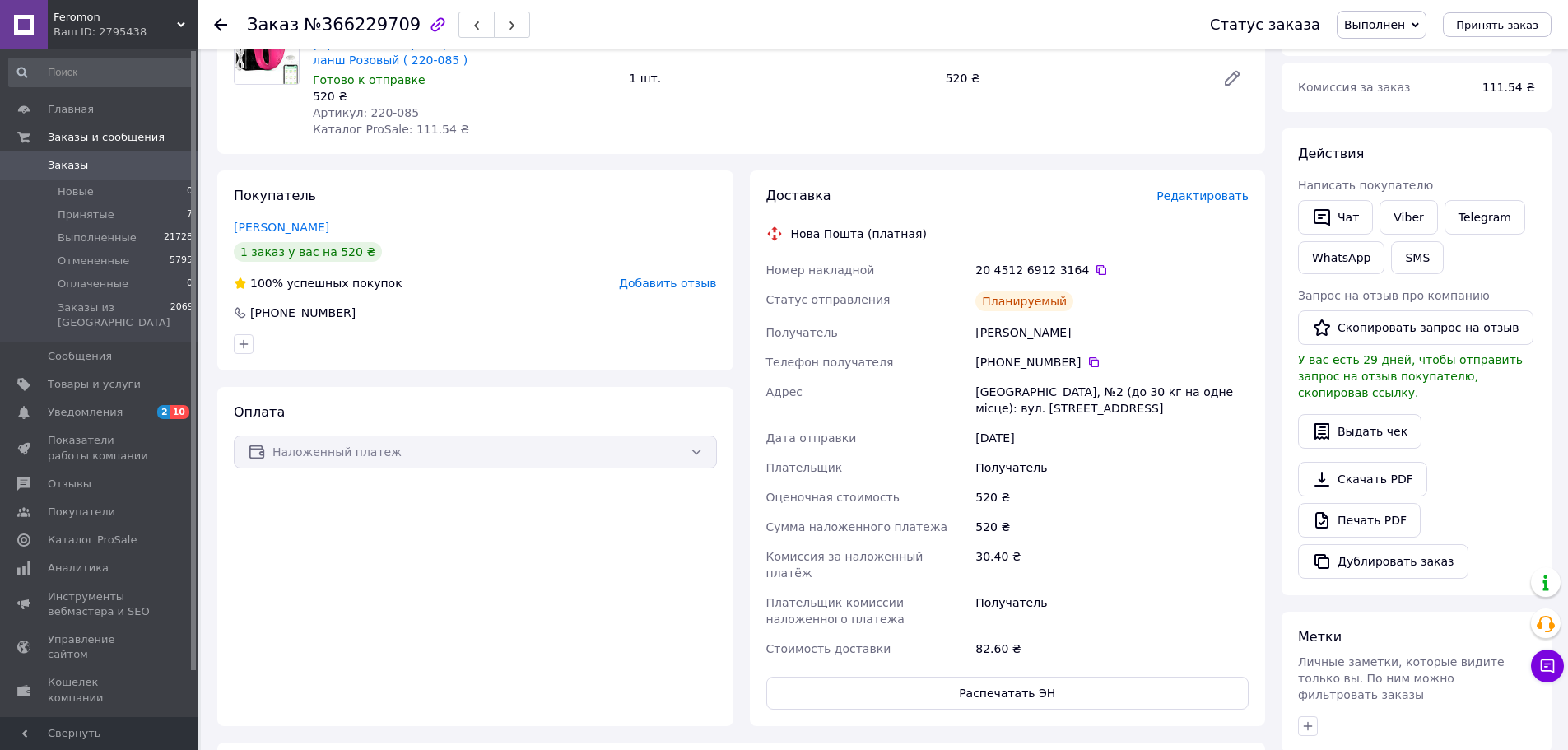
click at [1516, 426] on div "Выдать чек" at bounding box center [1416, 431] width 237 height 34
click at [113, 217] on li "Принятые 7" at bounding box center [101, 215] width 203 height 23
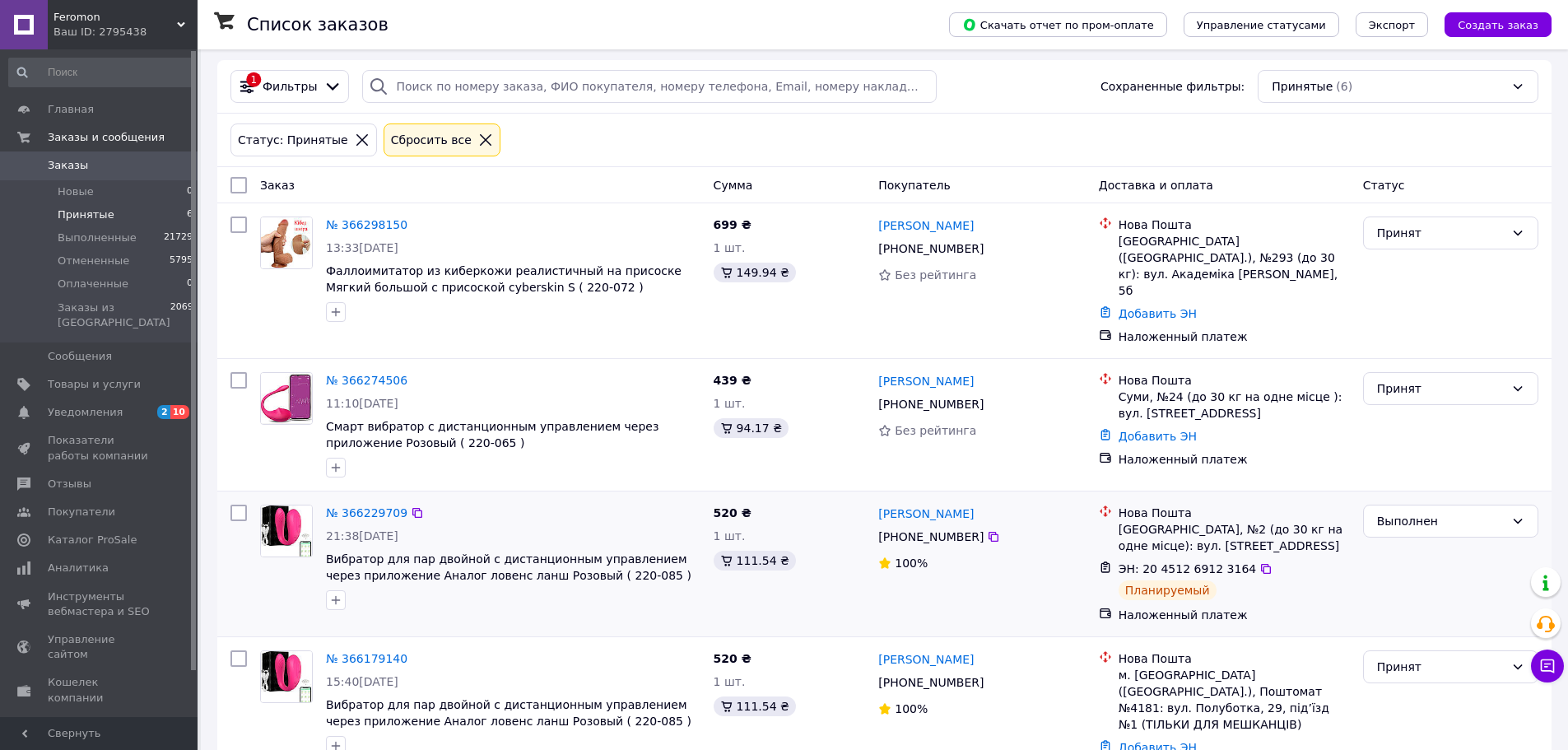
scroll to position [82, 0]
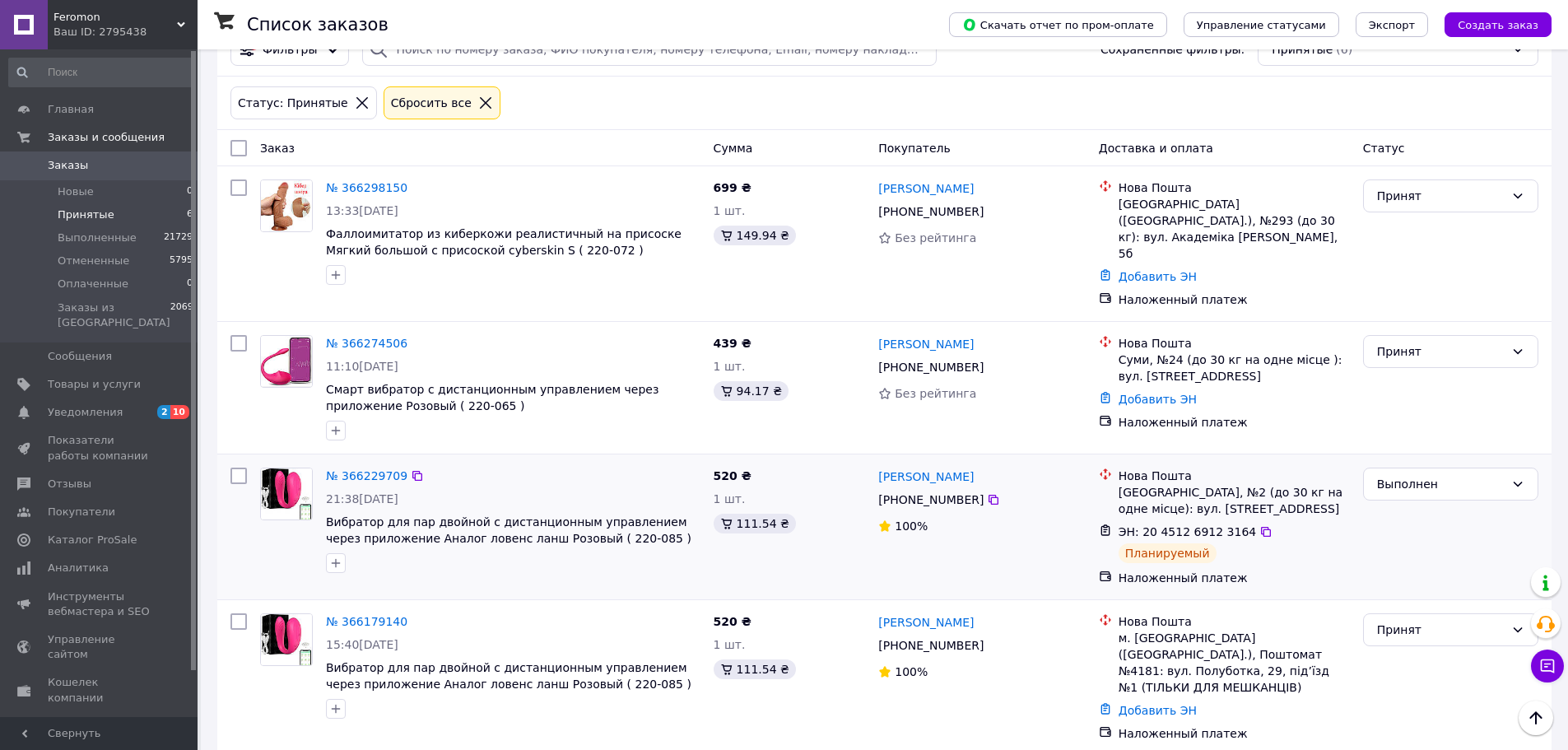
click at [1493, 537] on div "Выполнен" at bounding box center [1450, 527] width 189 height 132
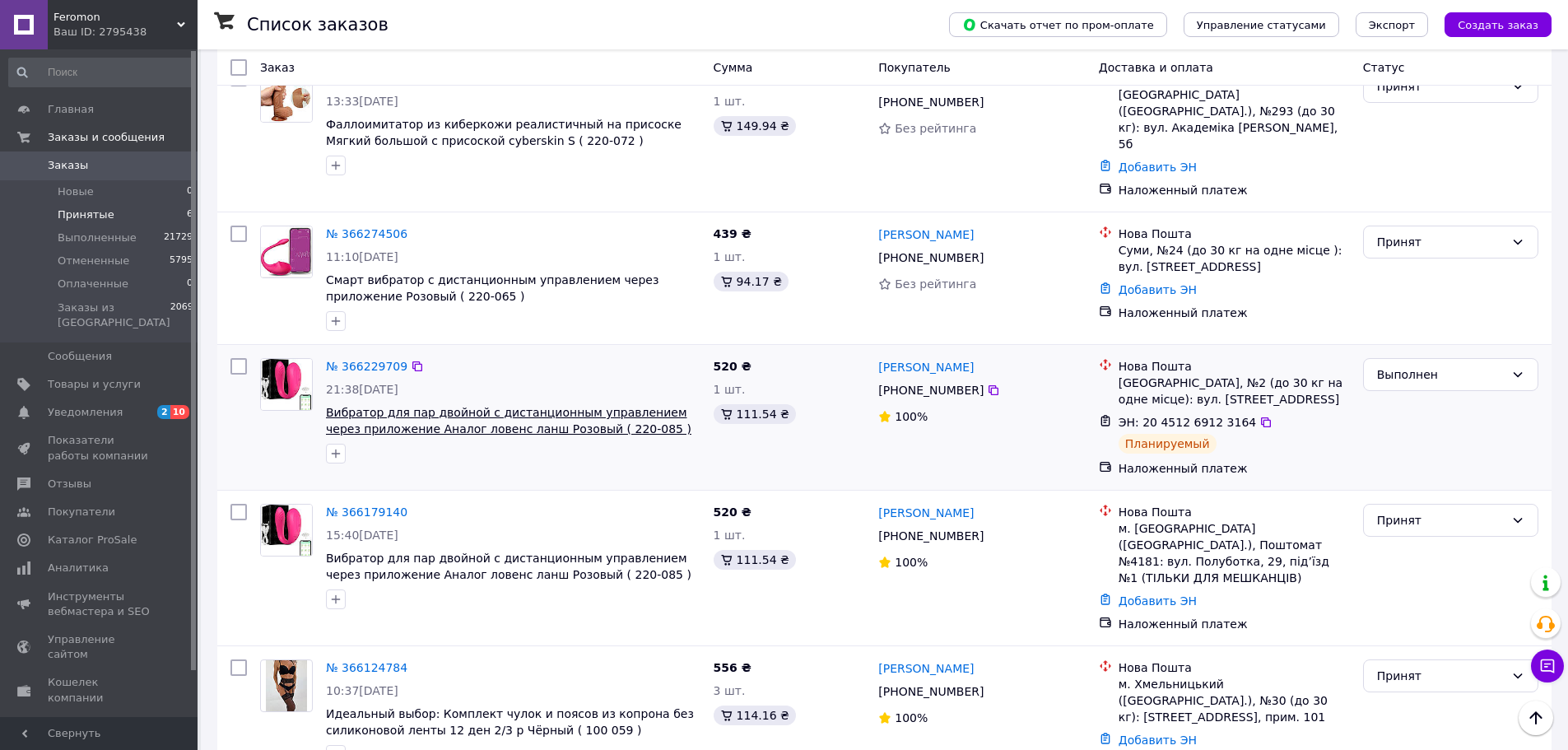
scroll to position [247, 0]
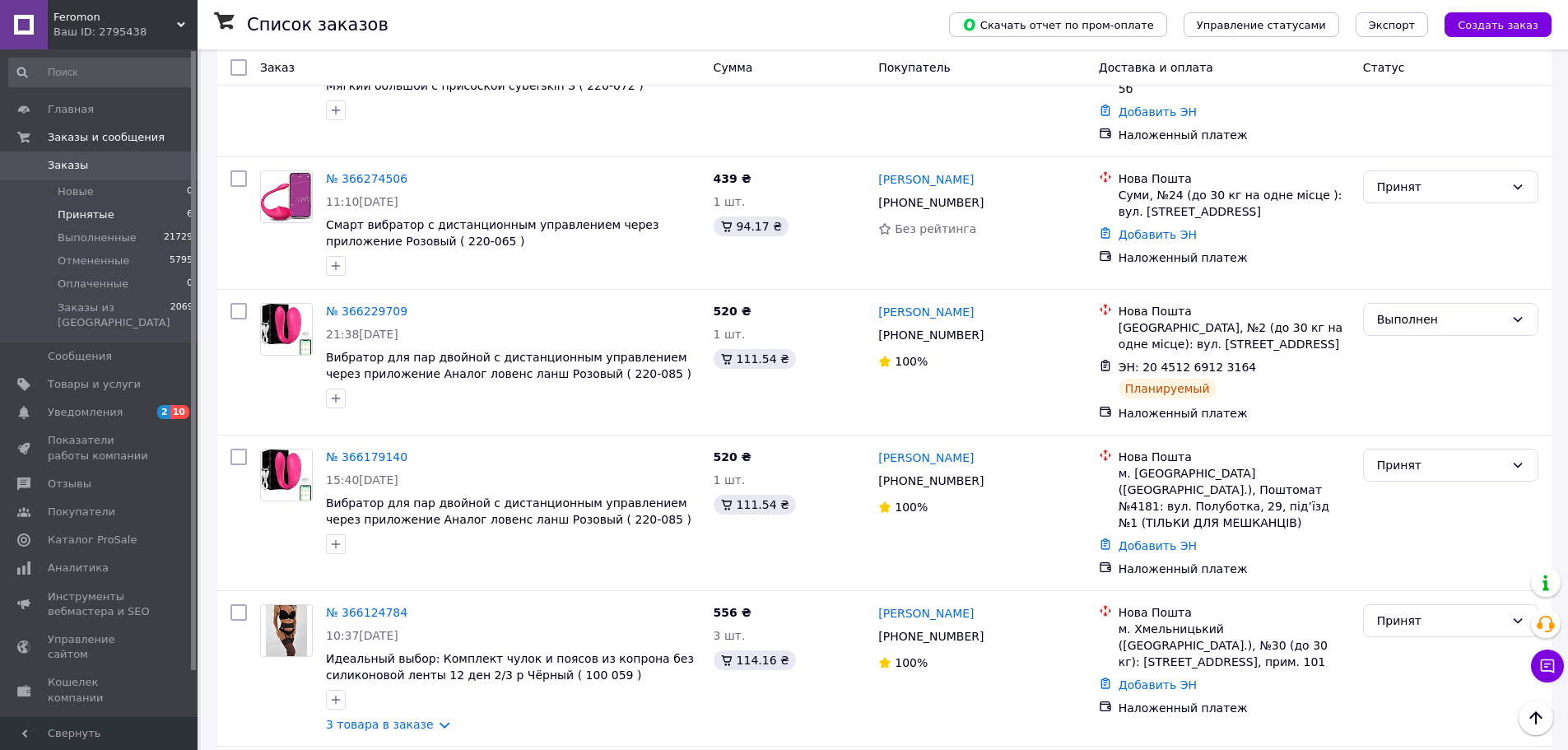
click at [121, 215] on li "Принятые 6" at bounding box center [101, 215] width 203 height 23
click at [92, 215] on span "Принятые" at bounding box center [86, 215] width 57 height 15
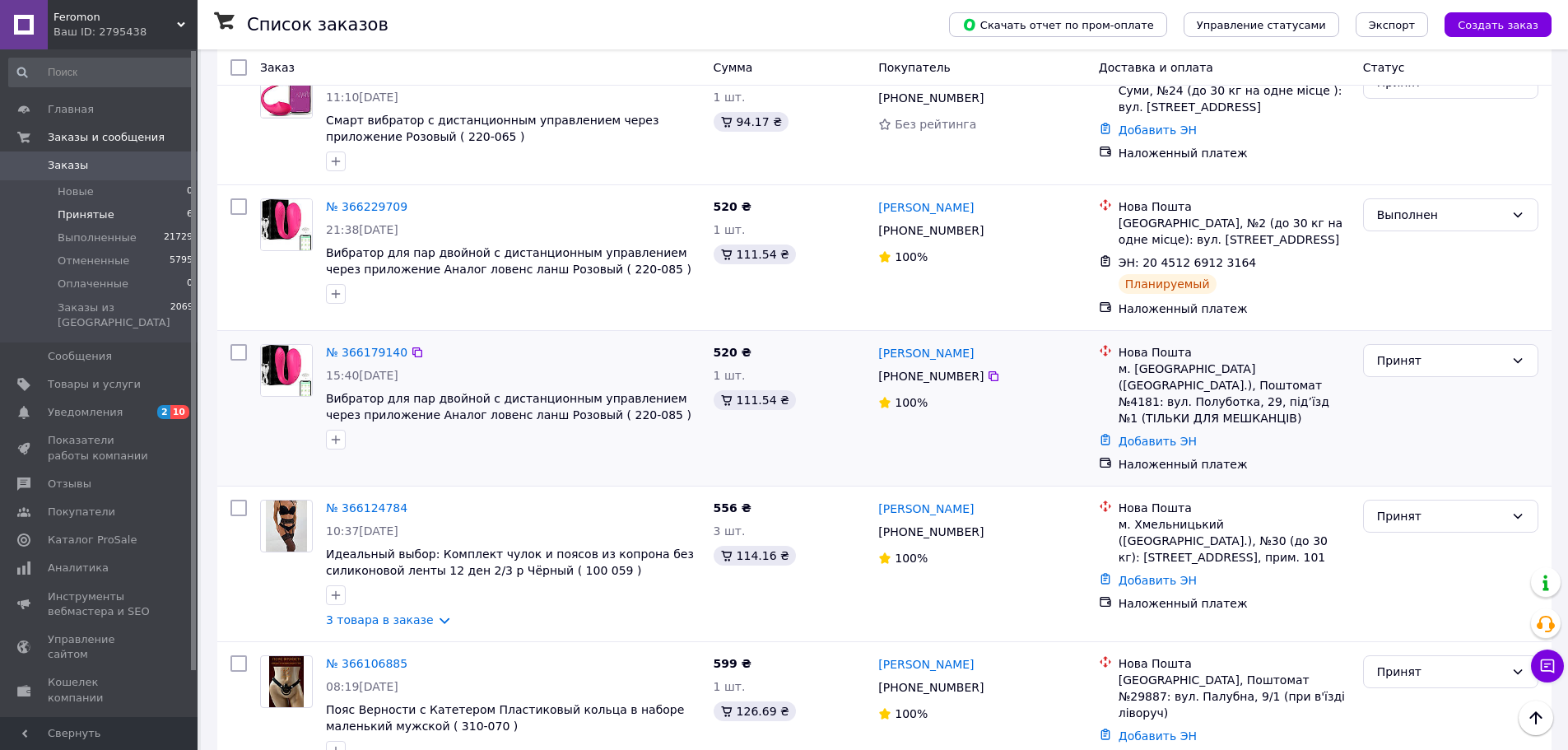
scroll to position [354, 0]
